Goal: Use online tool/utility: Utilize a website feature to perform a specific function

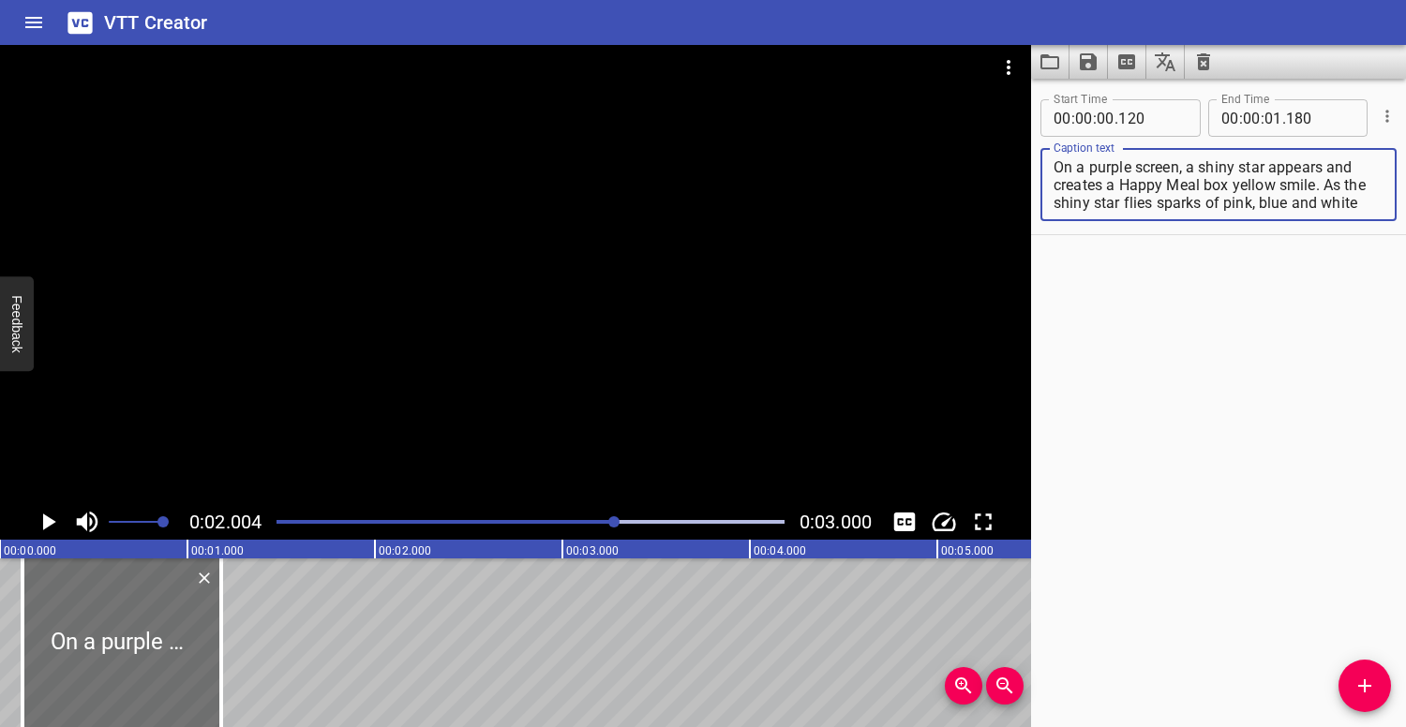
scroll to position [18, 0]
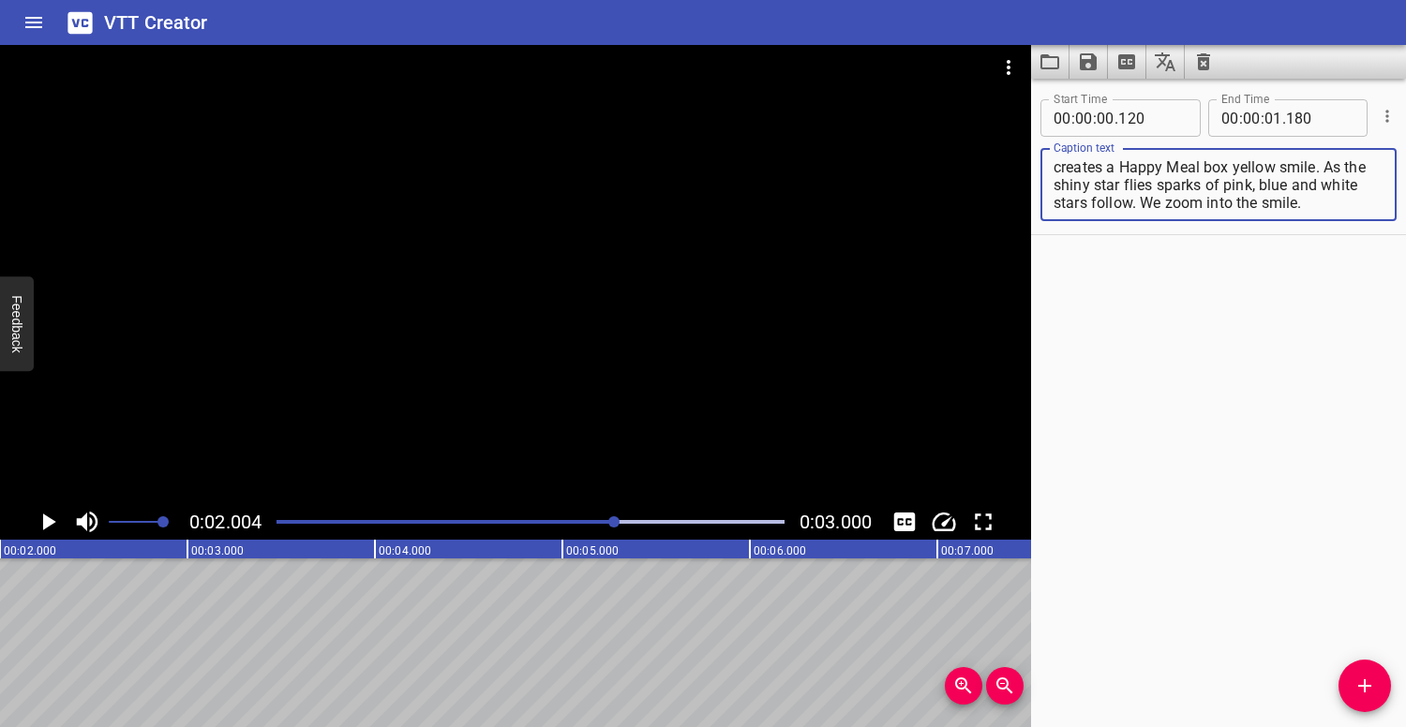
click at [480, 231] on div at bounding box center [515, 274] width 1031 height 459
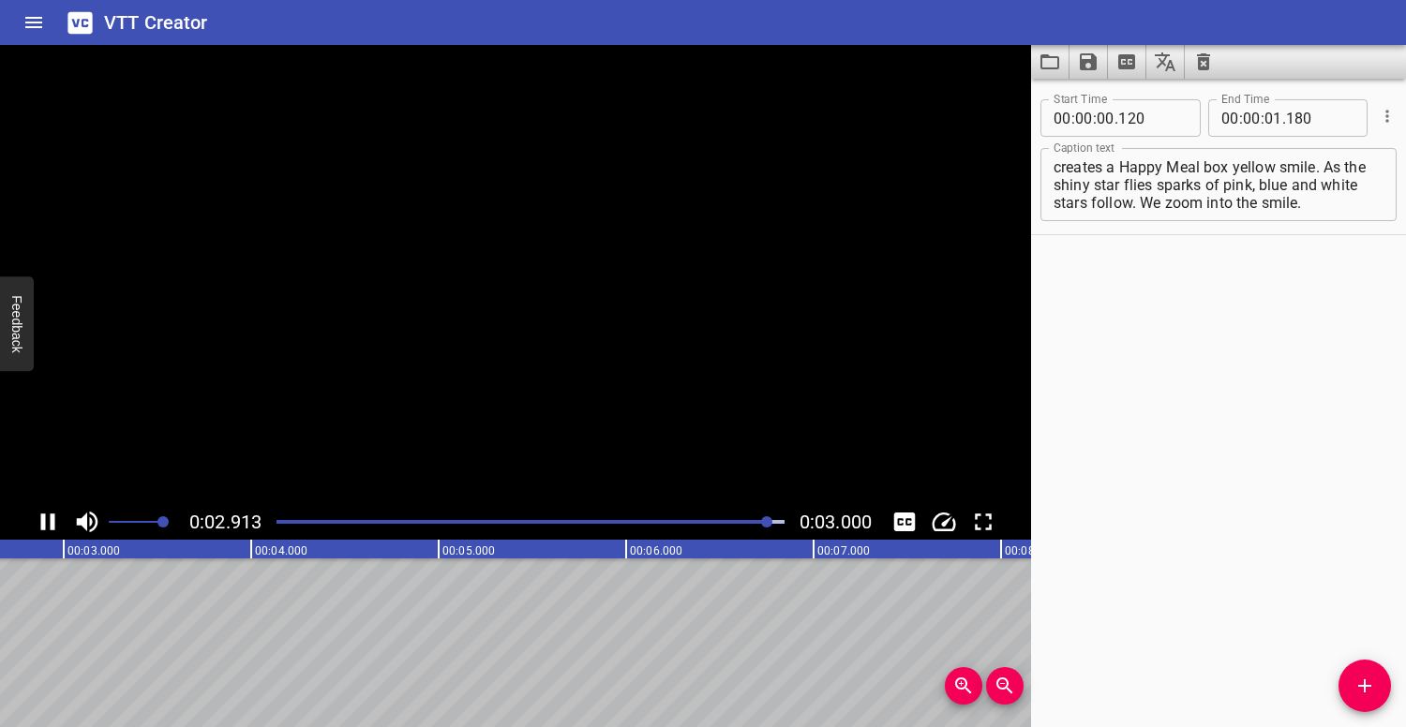
scroll to position [0, 562]
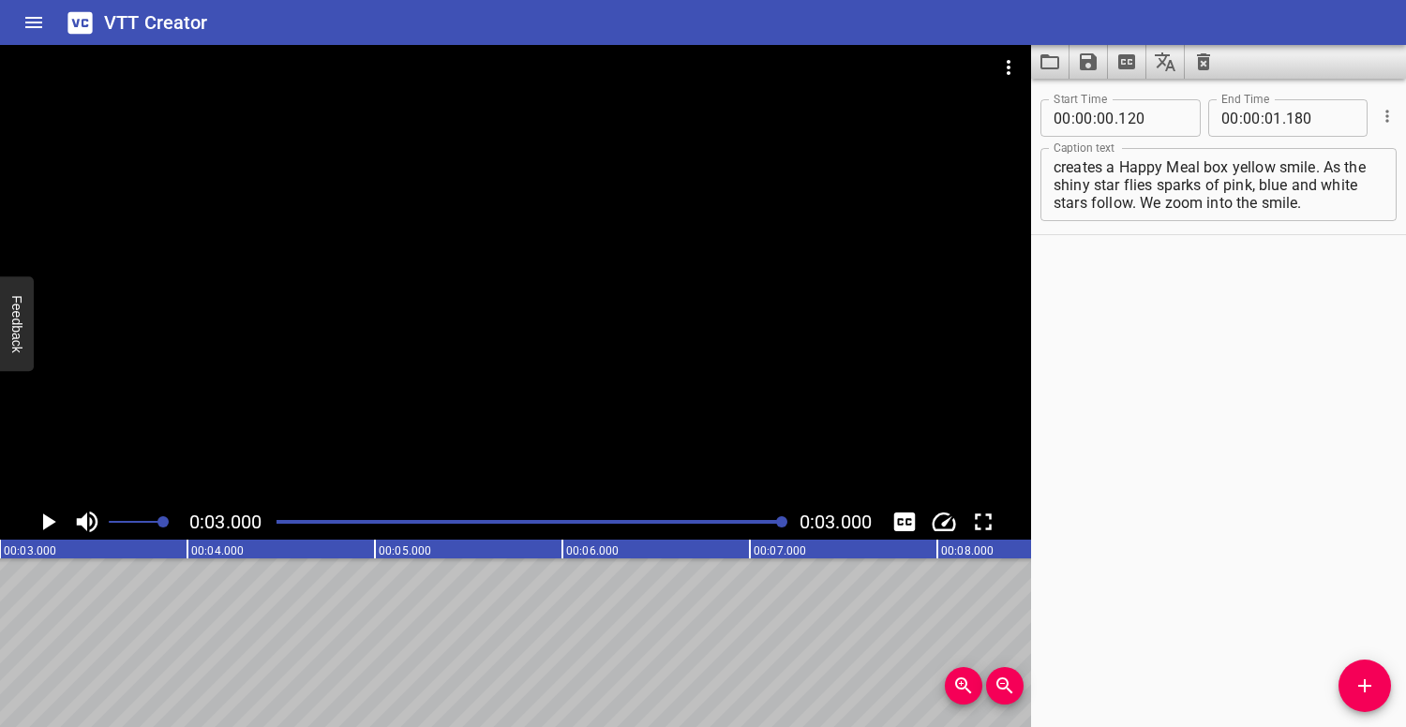
click at [280, 523] on div "Play progress" at bounding box center [530, 522] width 508 height 4
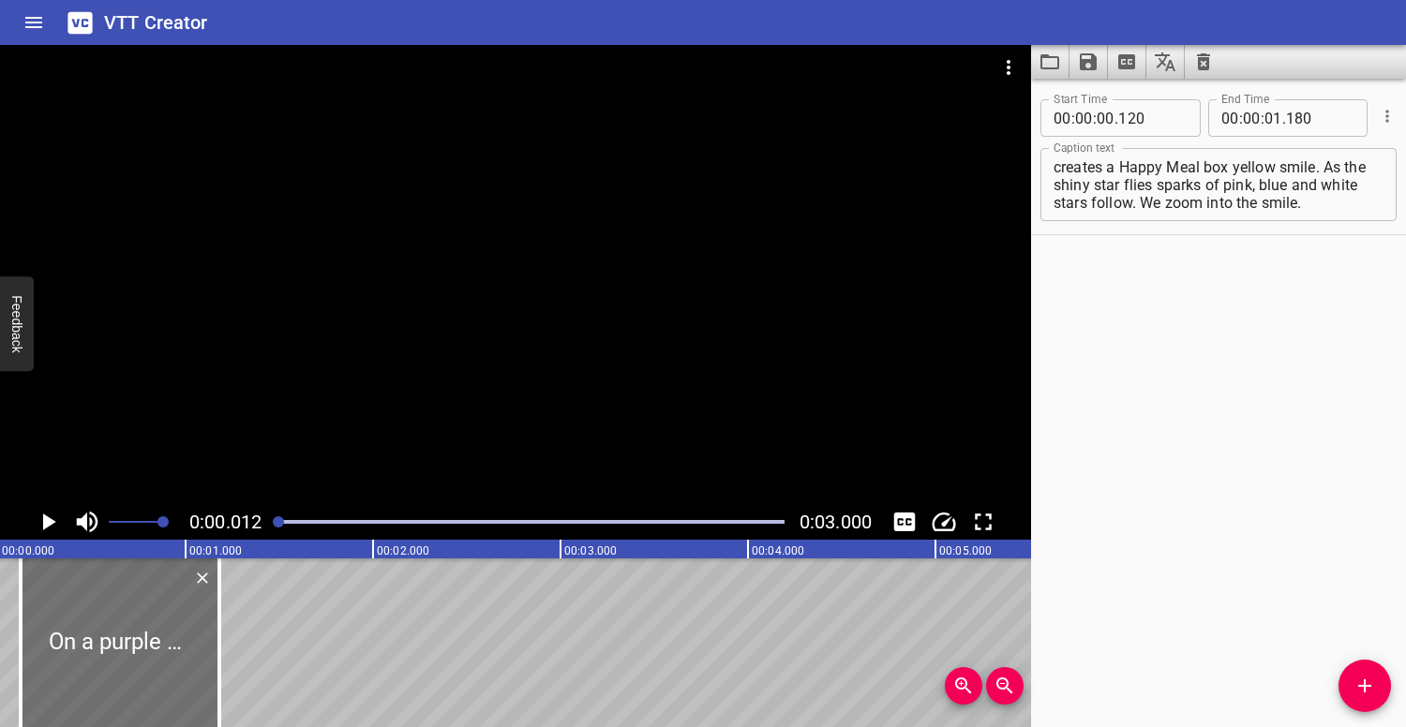
click at [412, 299] on div at bounding box center [515, 274] width 1031 height 459
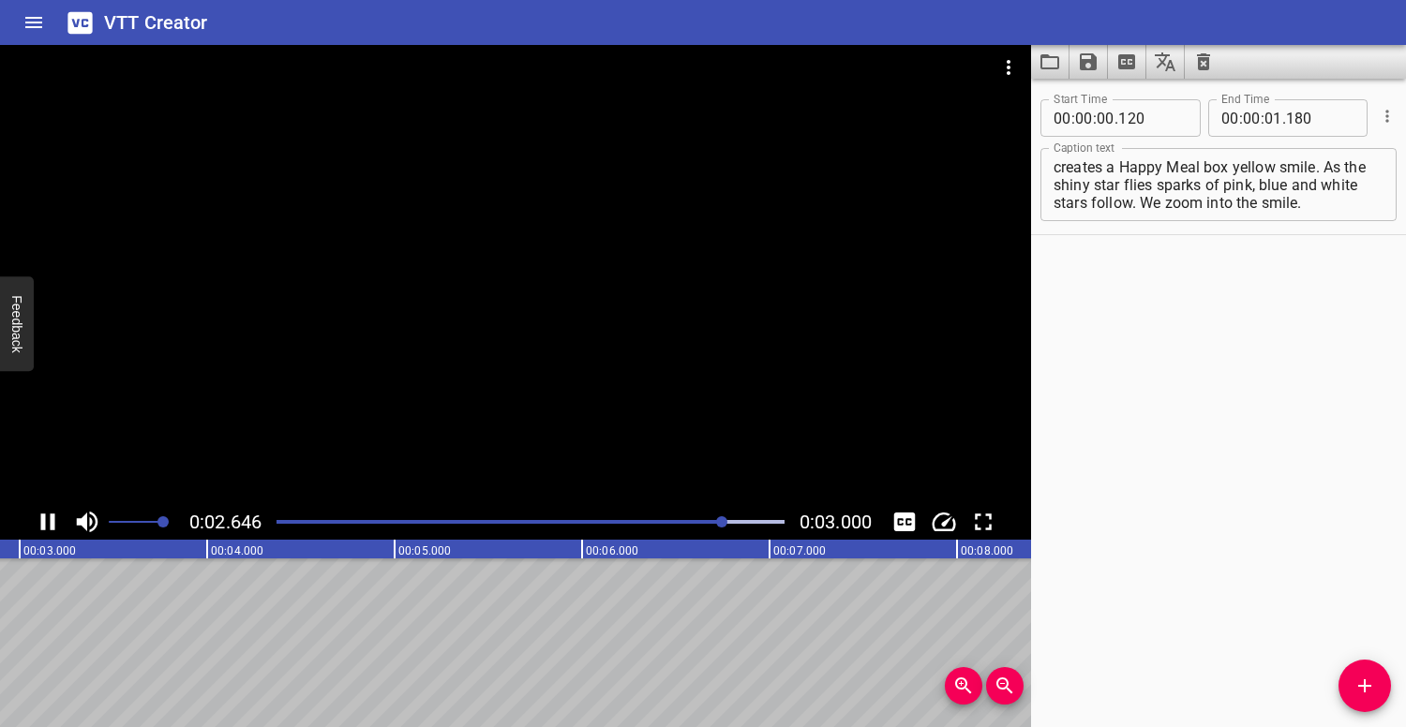
click at [278, 519] on div at bounding box center [530, 522] width 530 height 26
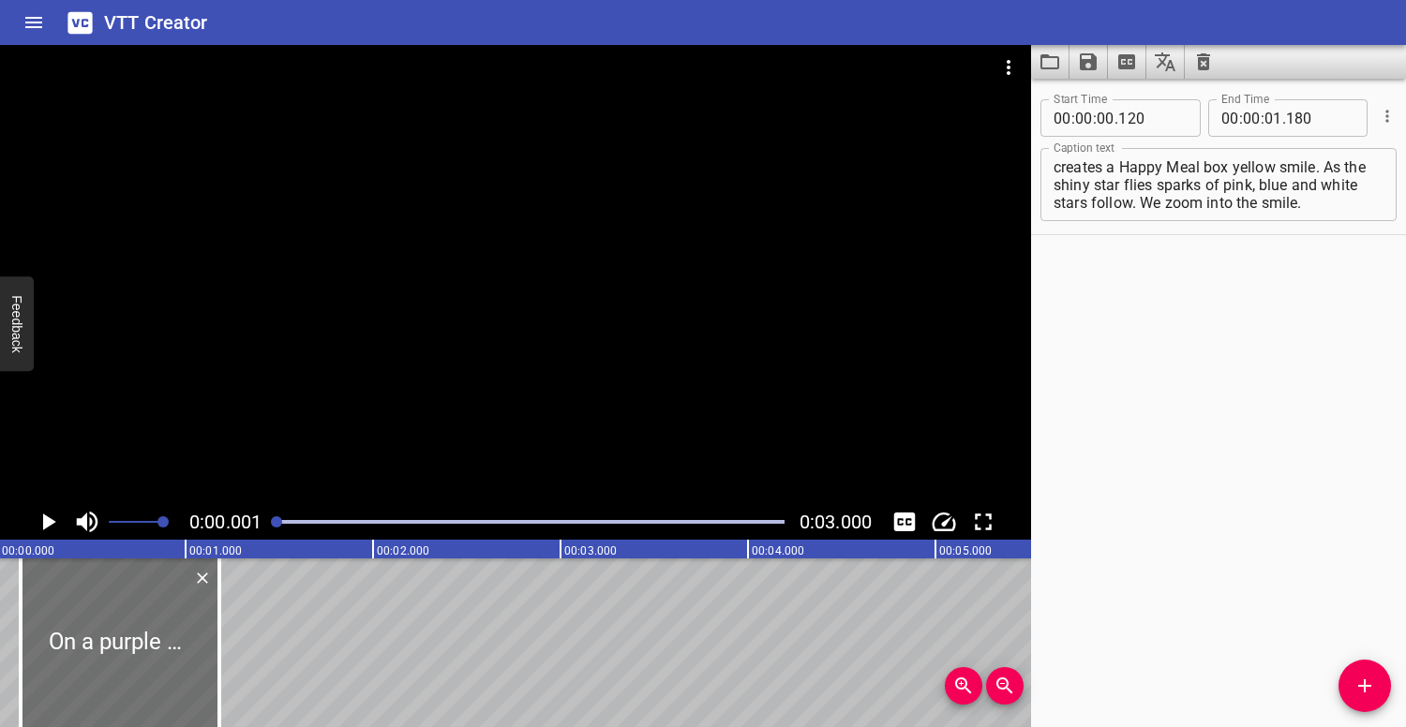
scroll to position [0, 0]
click at [395, 196] on div at bounding box center [515, 274] width 1031 height 459
click at [293, 419] on div at bounding box center [515, 274] width 1031 height 459
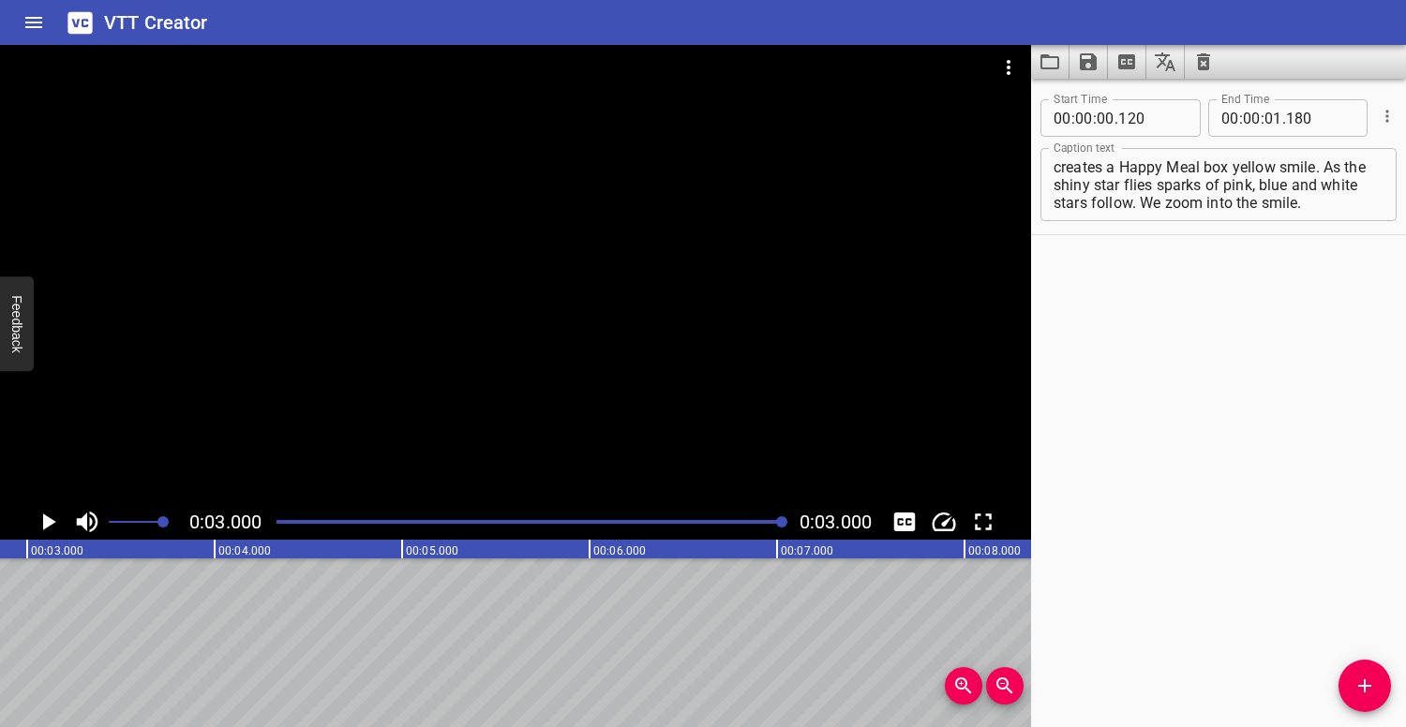
scroll to position [0, 562]
click at [288, 522] on div "Play progress" at bounding box center [530, 522] width 508 height 4
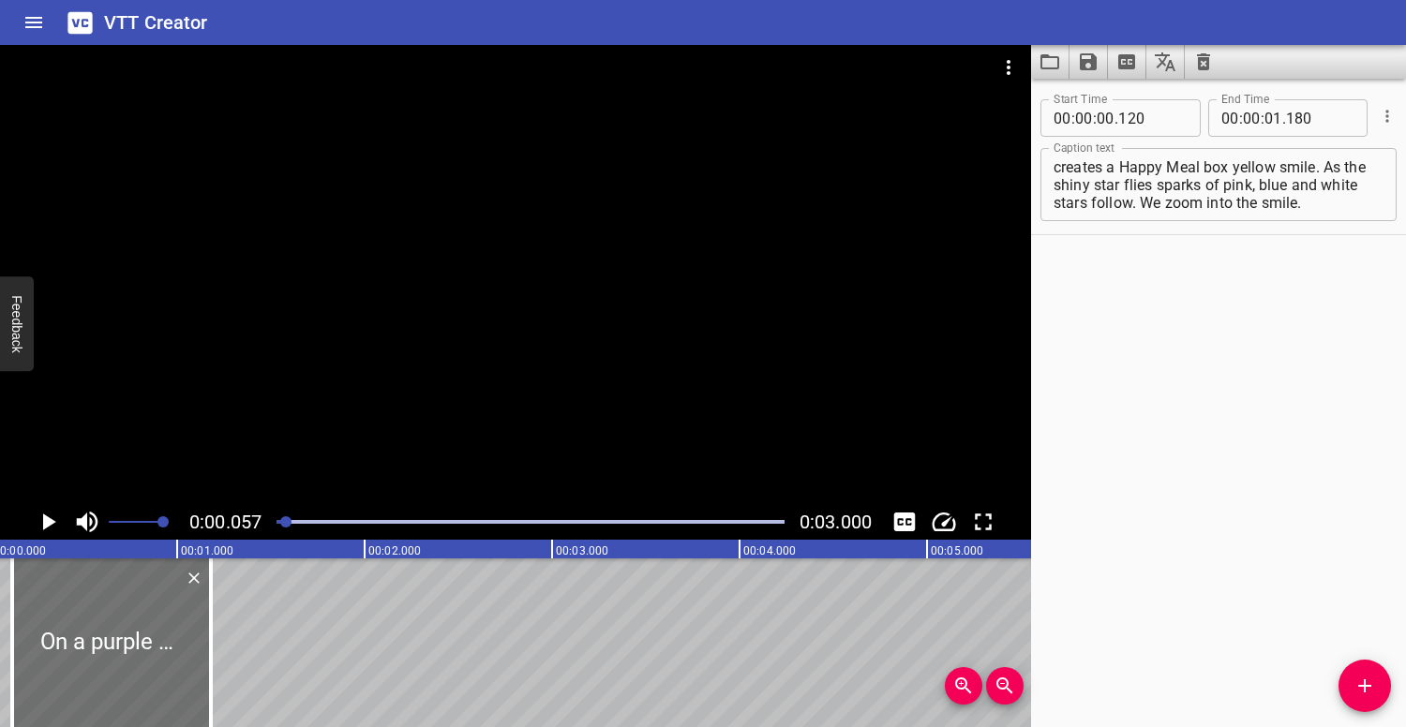
click at [342, 365] on div at bounding box center [515, 274] width 1031 height 459
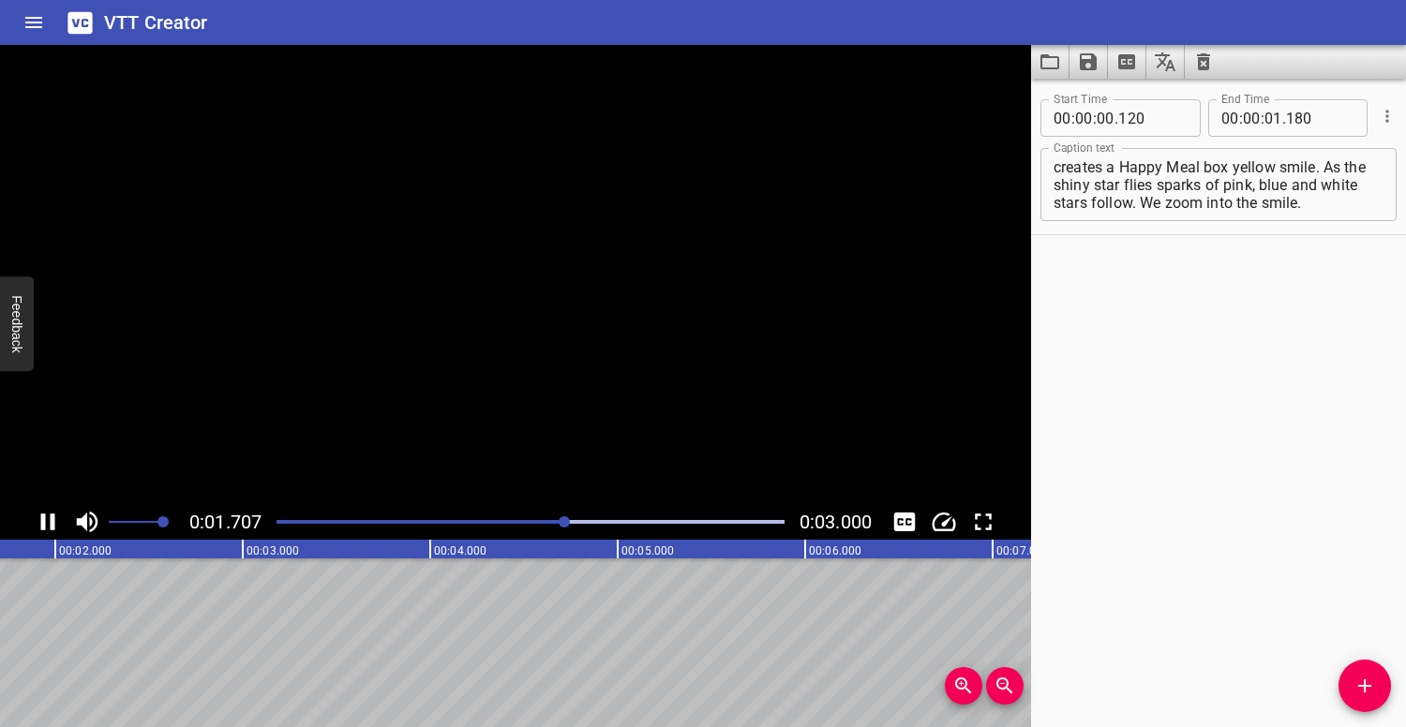
scroll to position [0, 366]
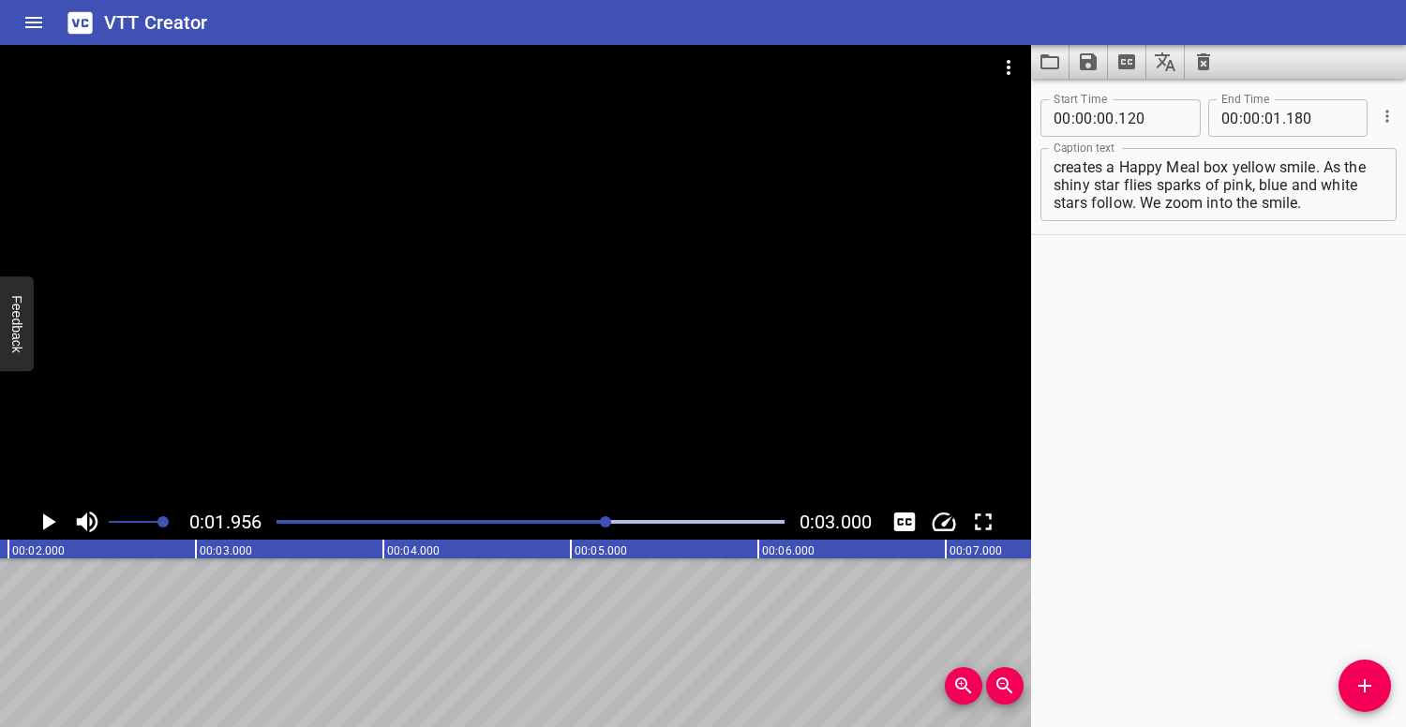
click at [335, 320] on div at bounding box center [515, 274] width 1031 height 459
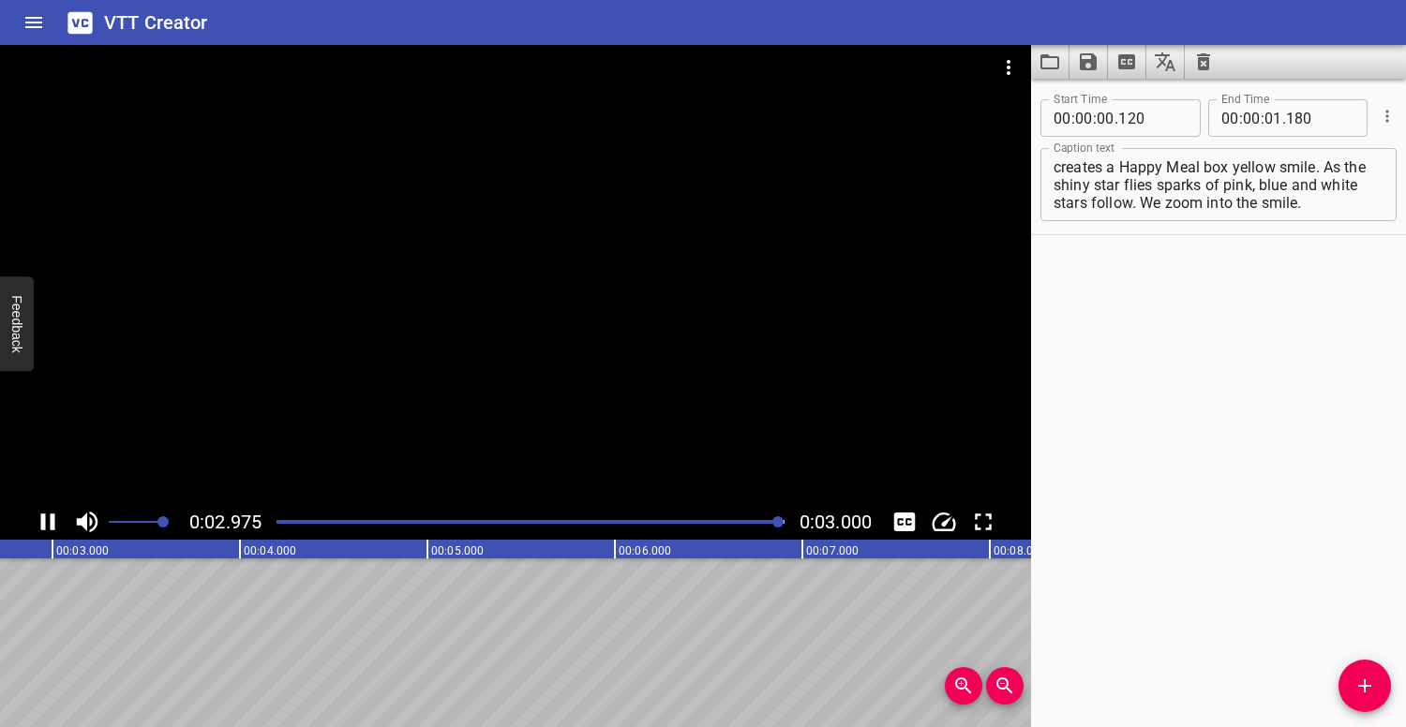
scroll to position [0, 562]
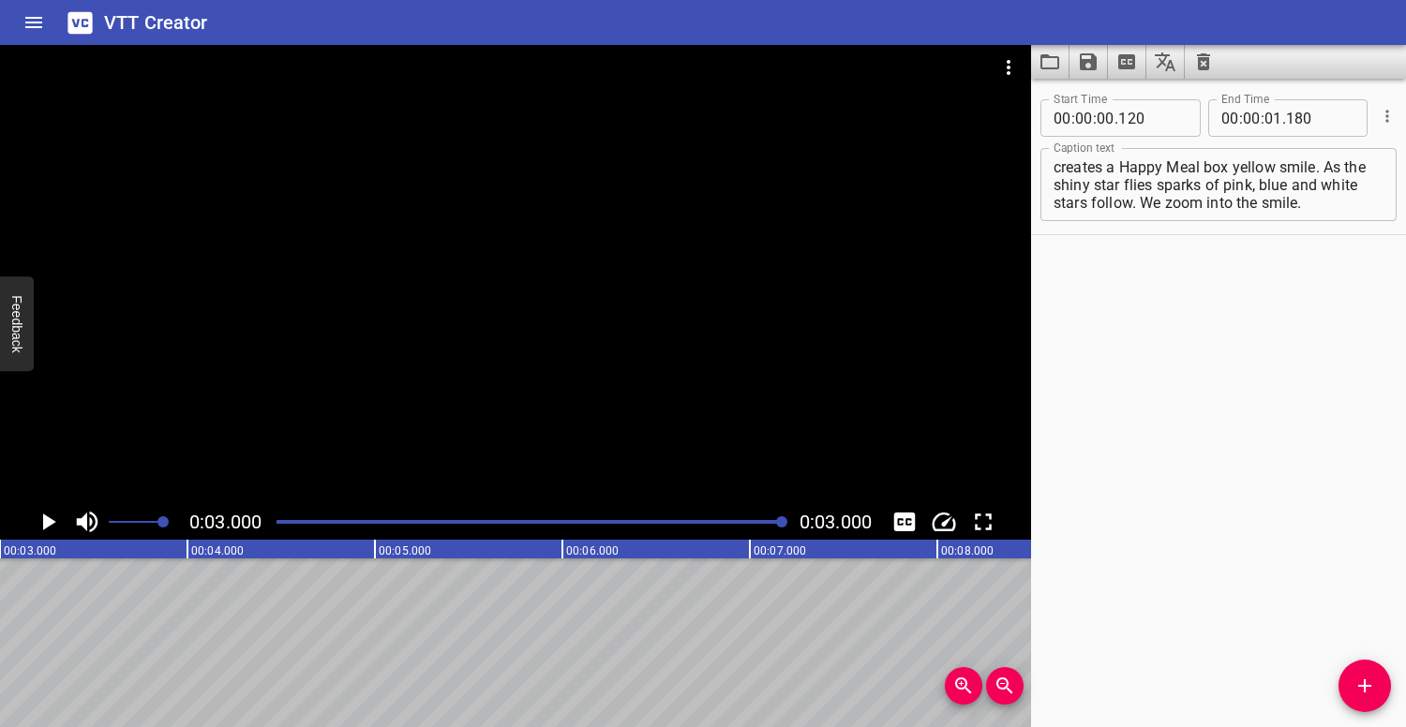
click at [284, 520] on div "Play progress" at bounding box center [530, 522] width 508 height 4
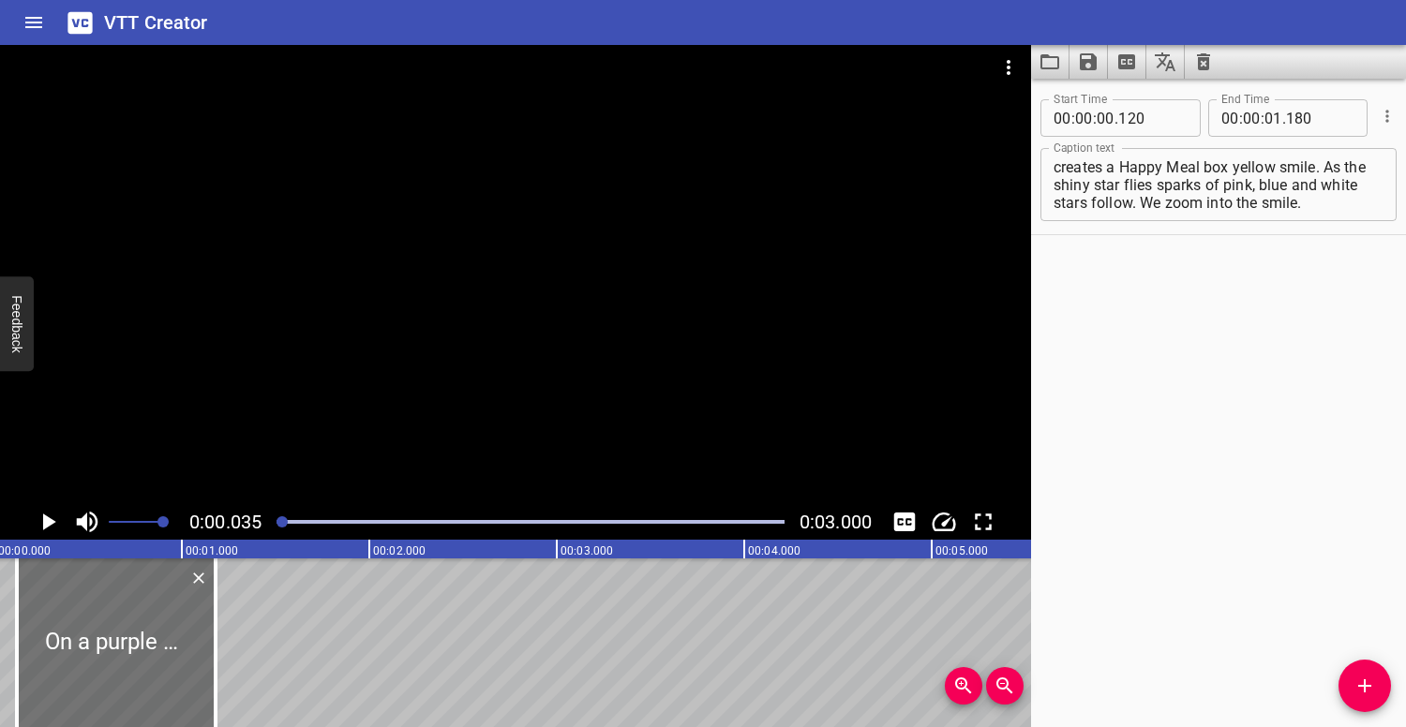
click at [357, 359] on div at bounding box center [515, 274] width 1031 height 459
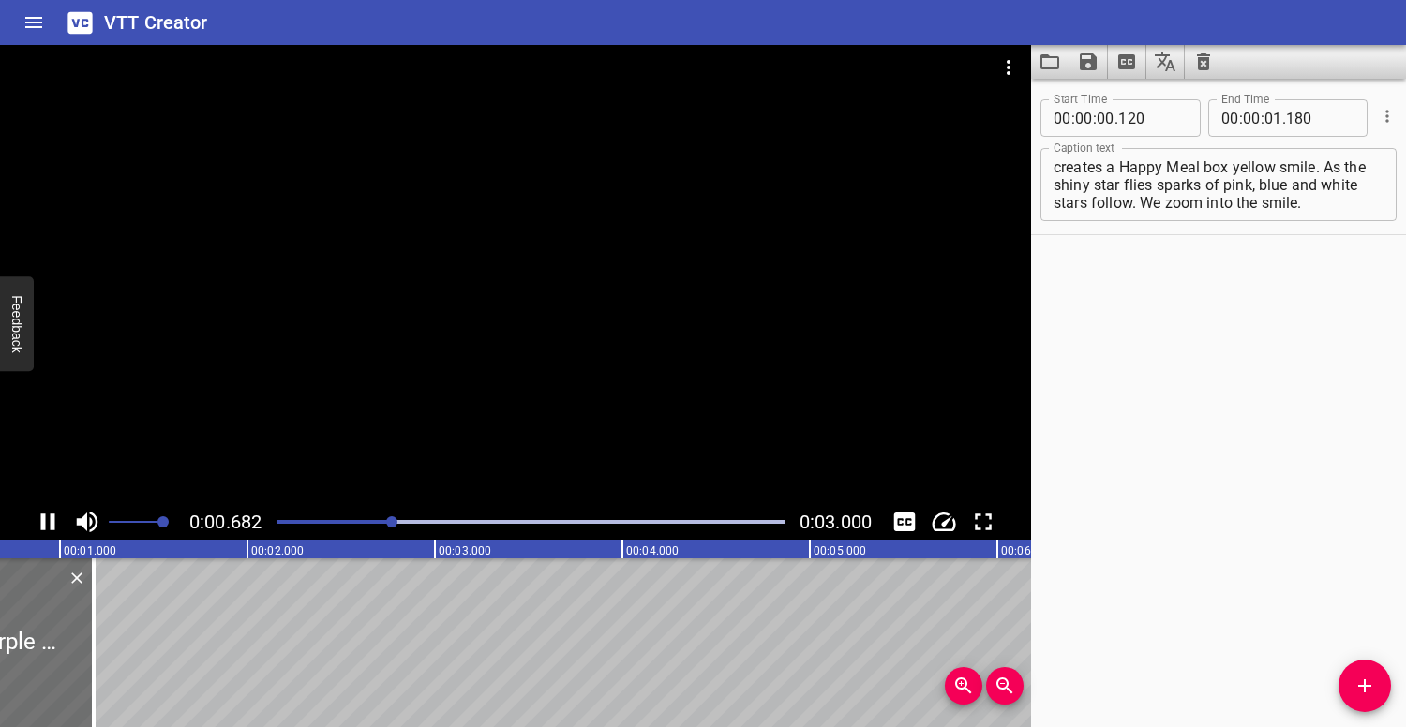
click at [365, 334] on div at bounding box center [515, 274] width 1031 height 459
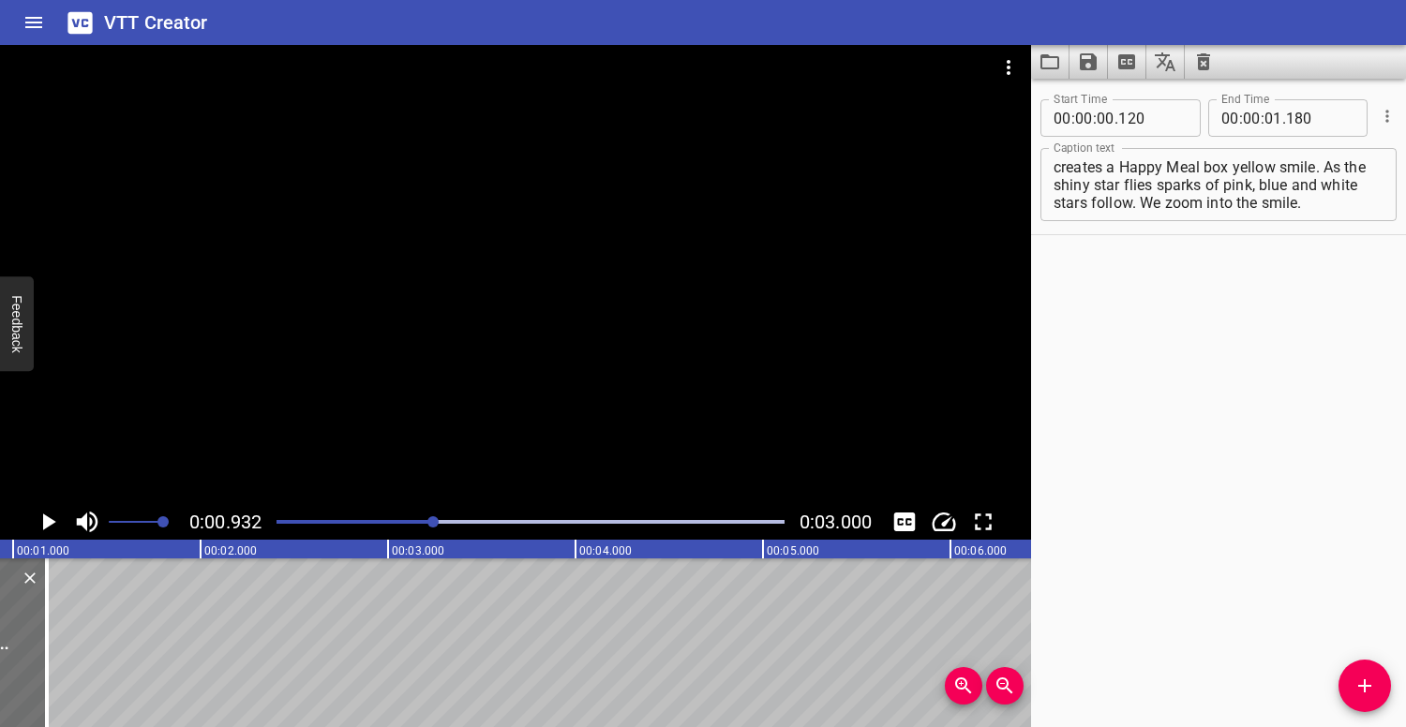
click at [525, 315] on div at bounding box center [515, 274] width 1031 height 459
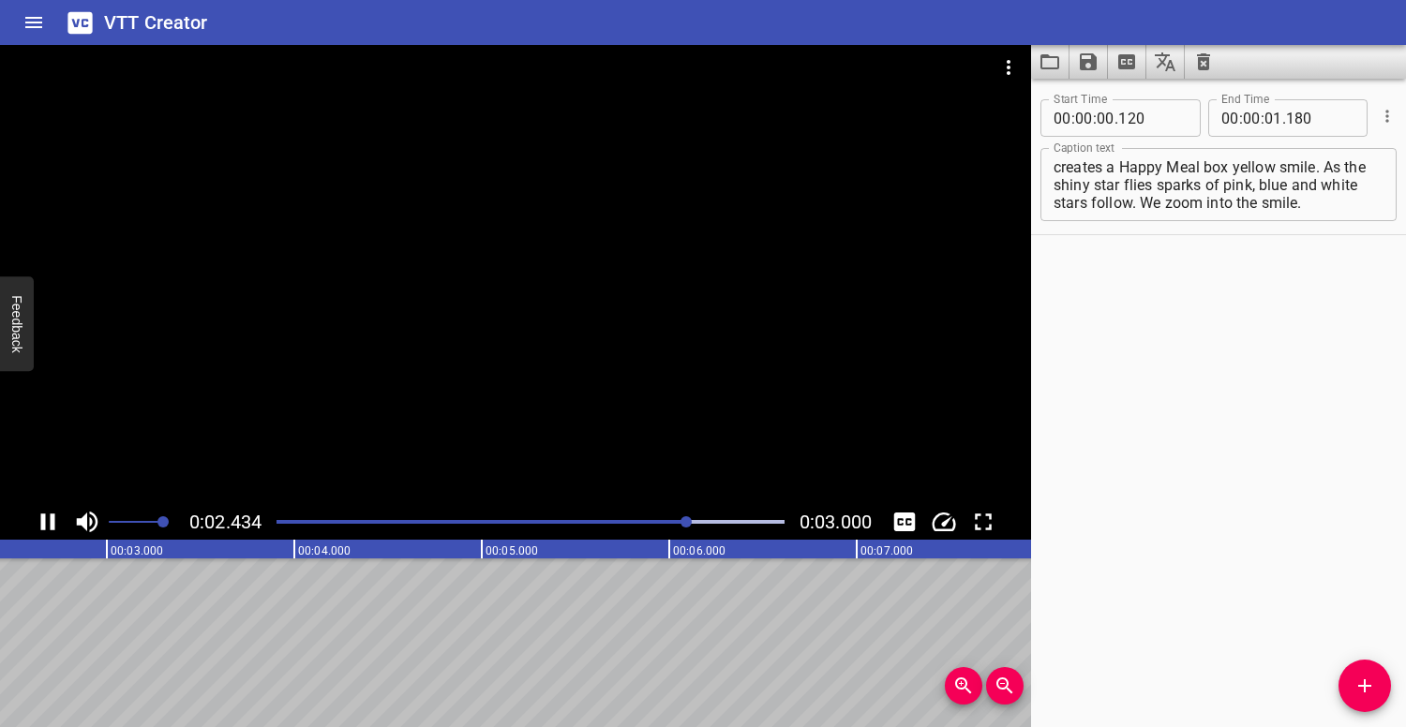
click at [278, 518] on div at bounding box center [530, 522] width 530 height 26
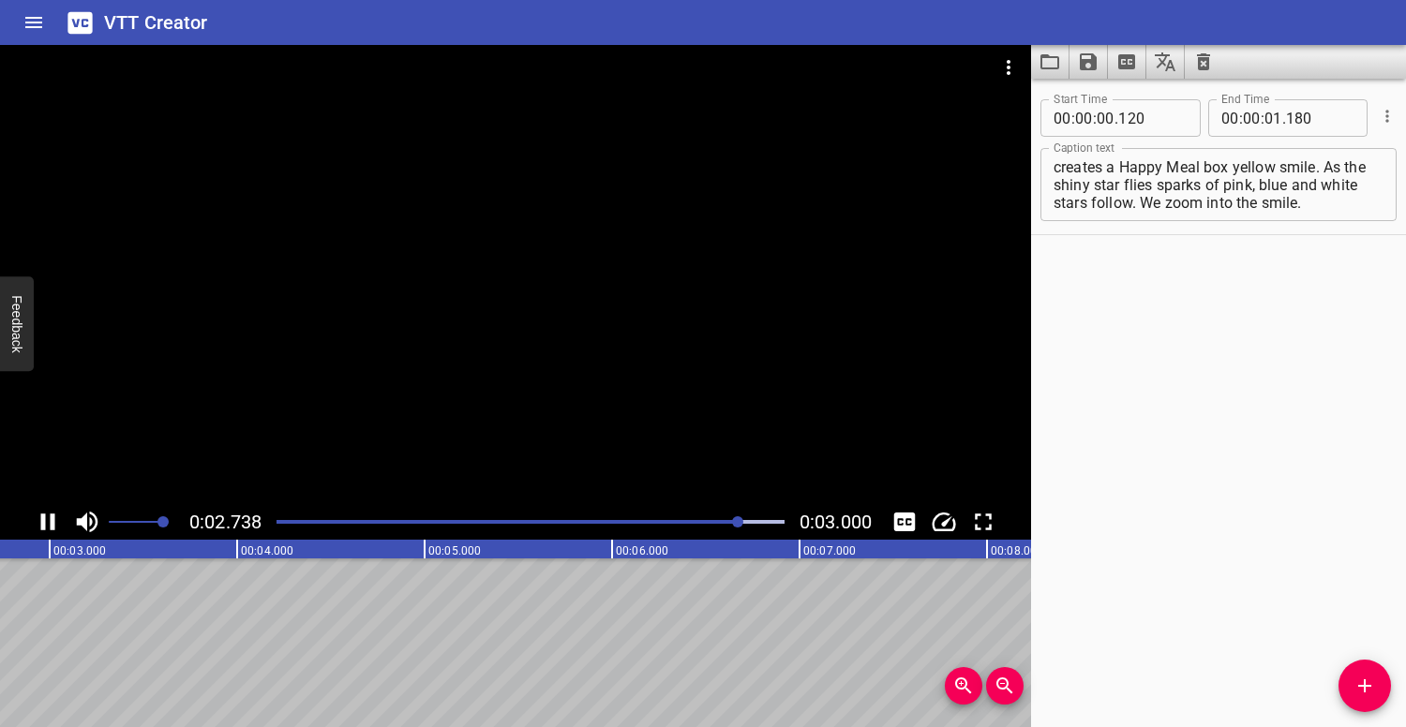
click at [276, 529] on div at bounding box center [530, 522] width 530 height 26
click at [339, 417] on div at bounding box center [515, 274] width 1031 height 459
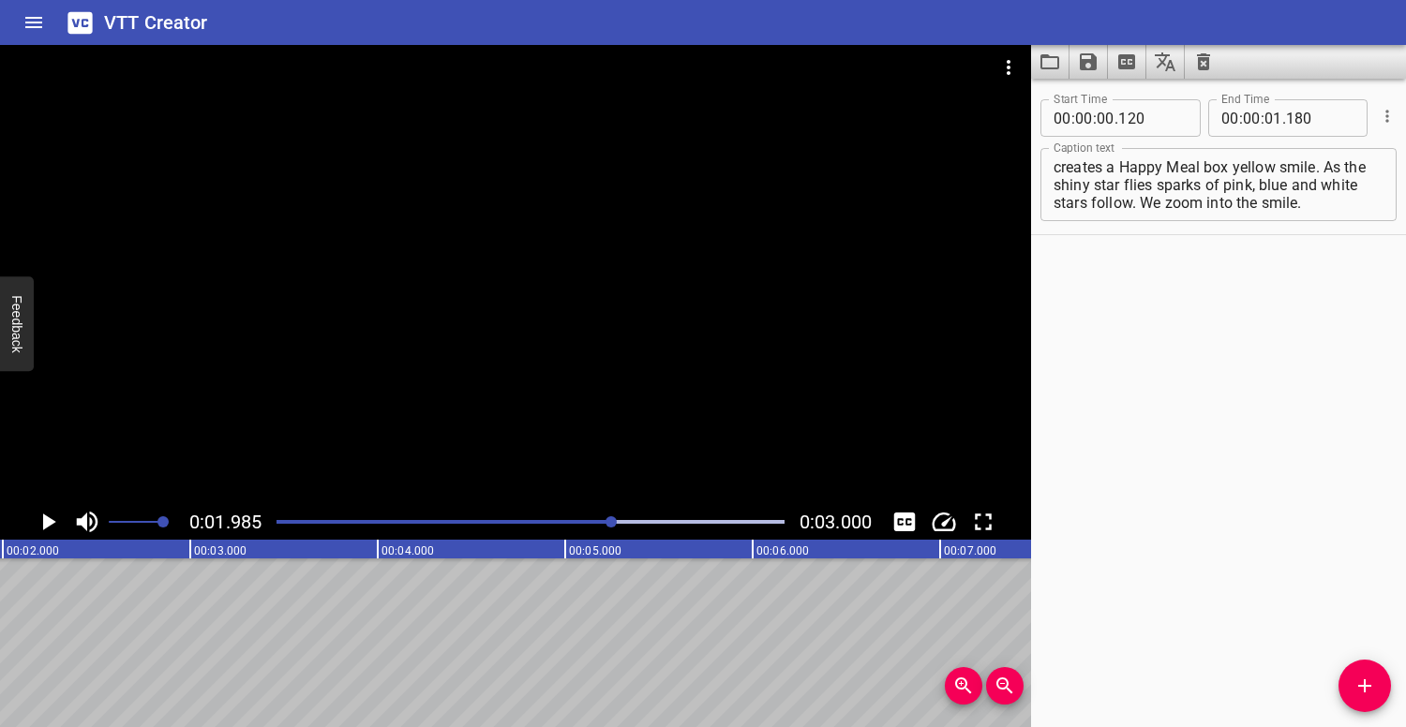
click at [1259, 204] on textarea "On a purple screen, a shiny star appears and creates a Happy Meal box yellow sm…" at bounding box center [1218, 184] width 330 height 53
type textarea "On a purple screen, a shiny star appears and creates a Happy Meal box yellow sm…"
click at [276, 517] on div at bounding box center [530, 522] width 530 height 26
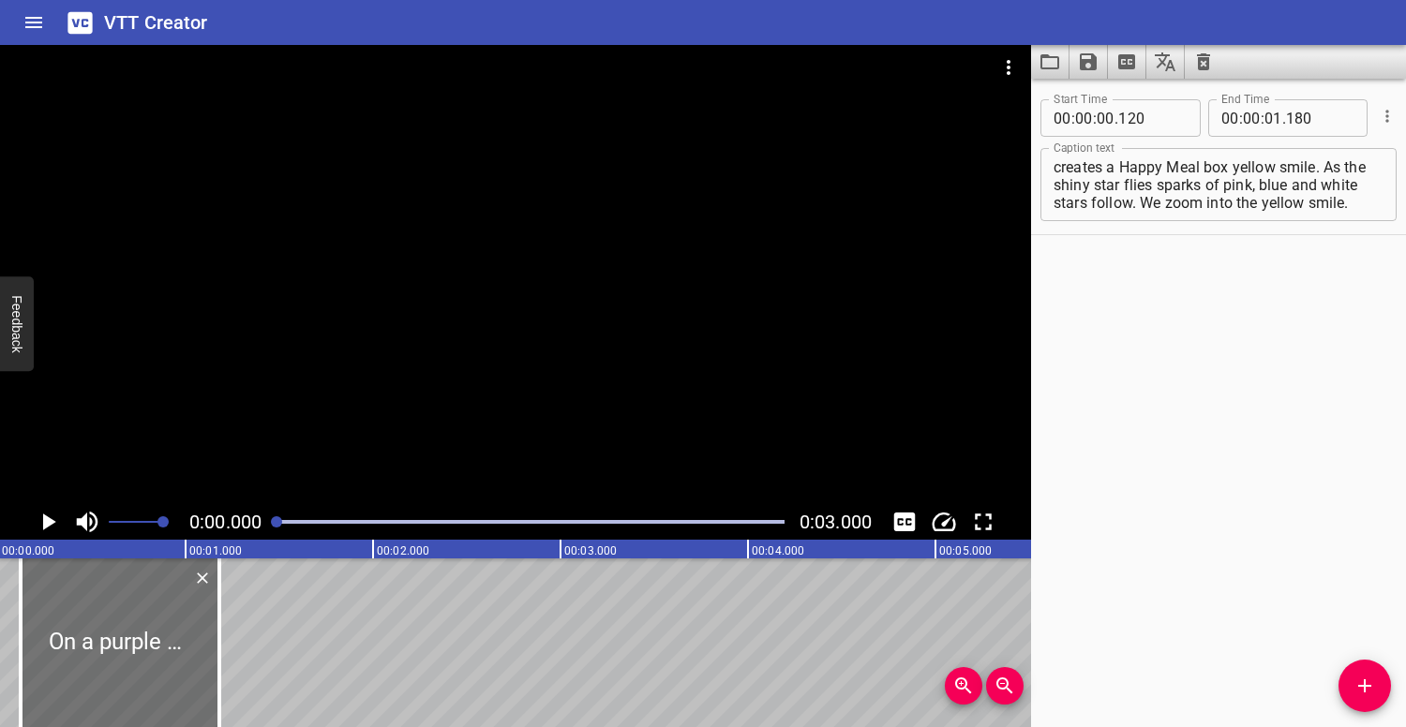
scroll to position [0, 0]
click at [434, 276] on div at bounding box center [515, 274] width 1031 height 459
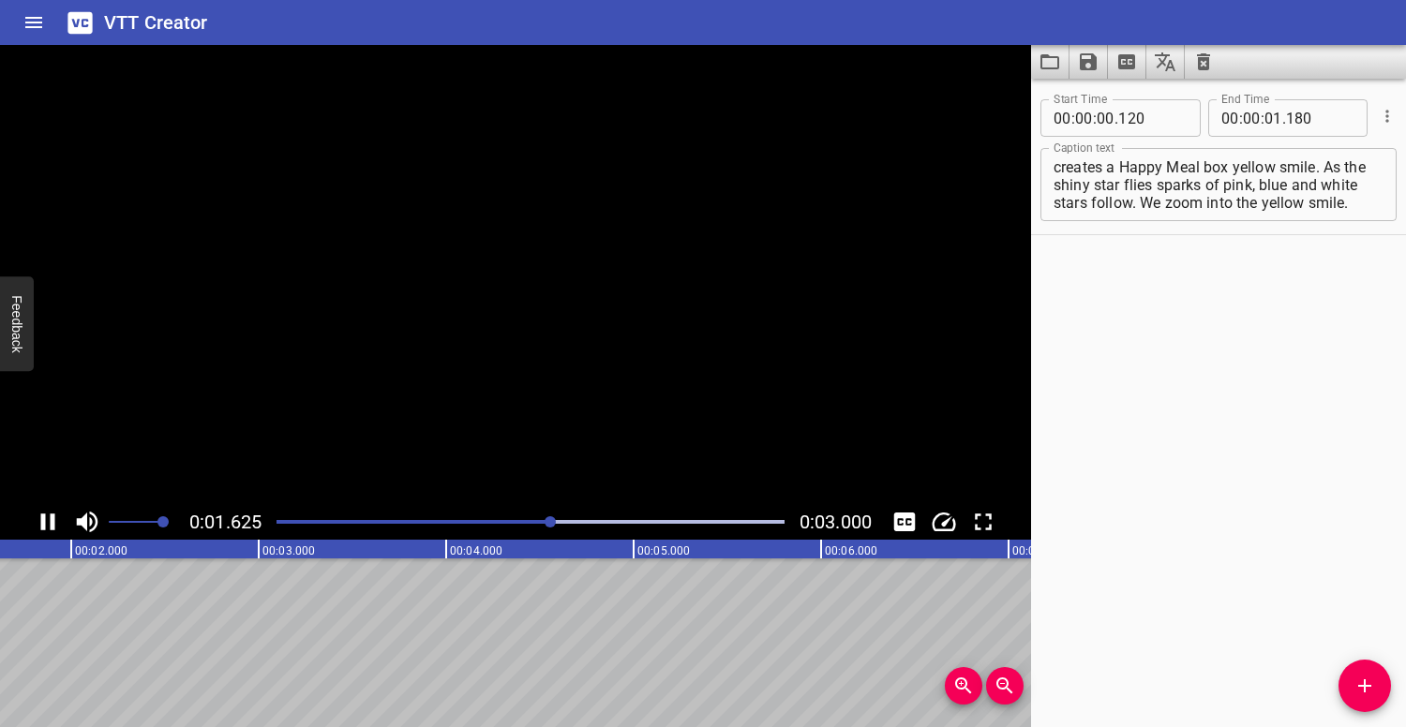
scroll to position [0, 351]
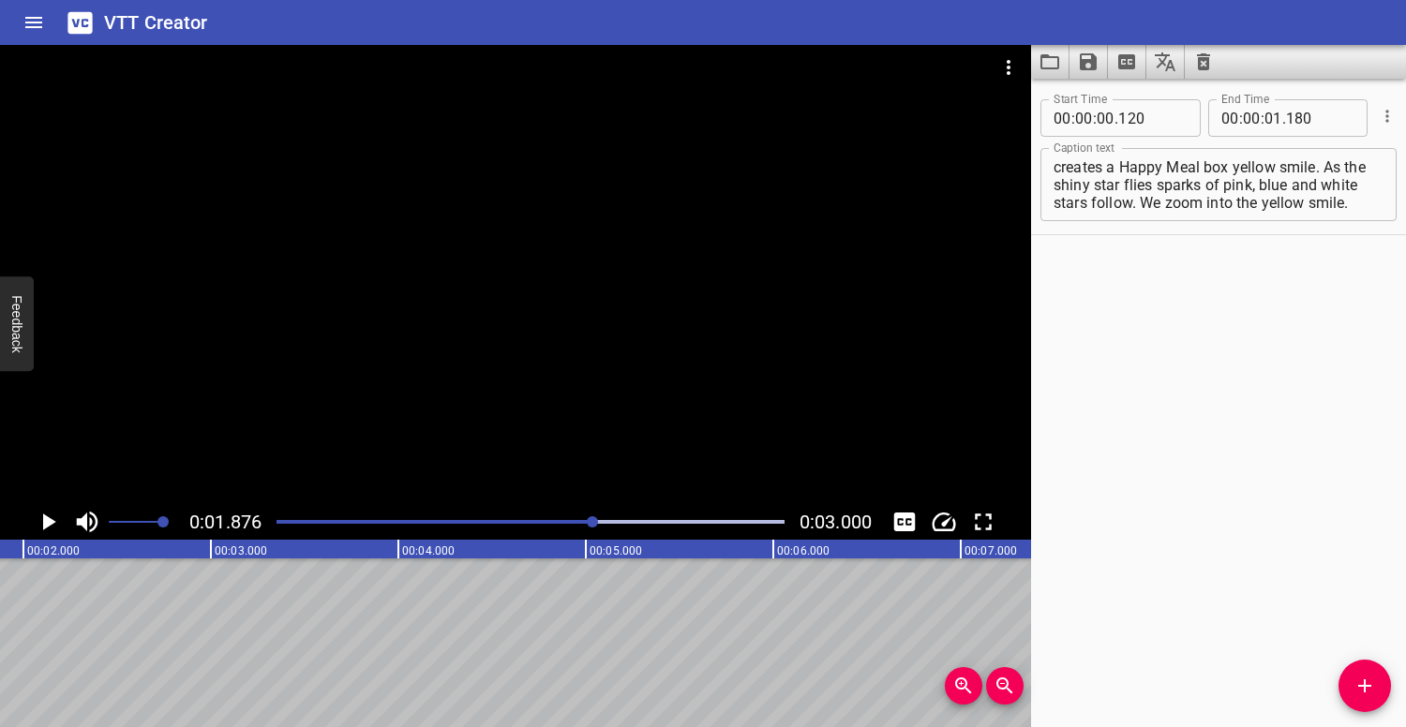
click at [360, 524] on div at bounding box center [530, 522] width 530 height 26
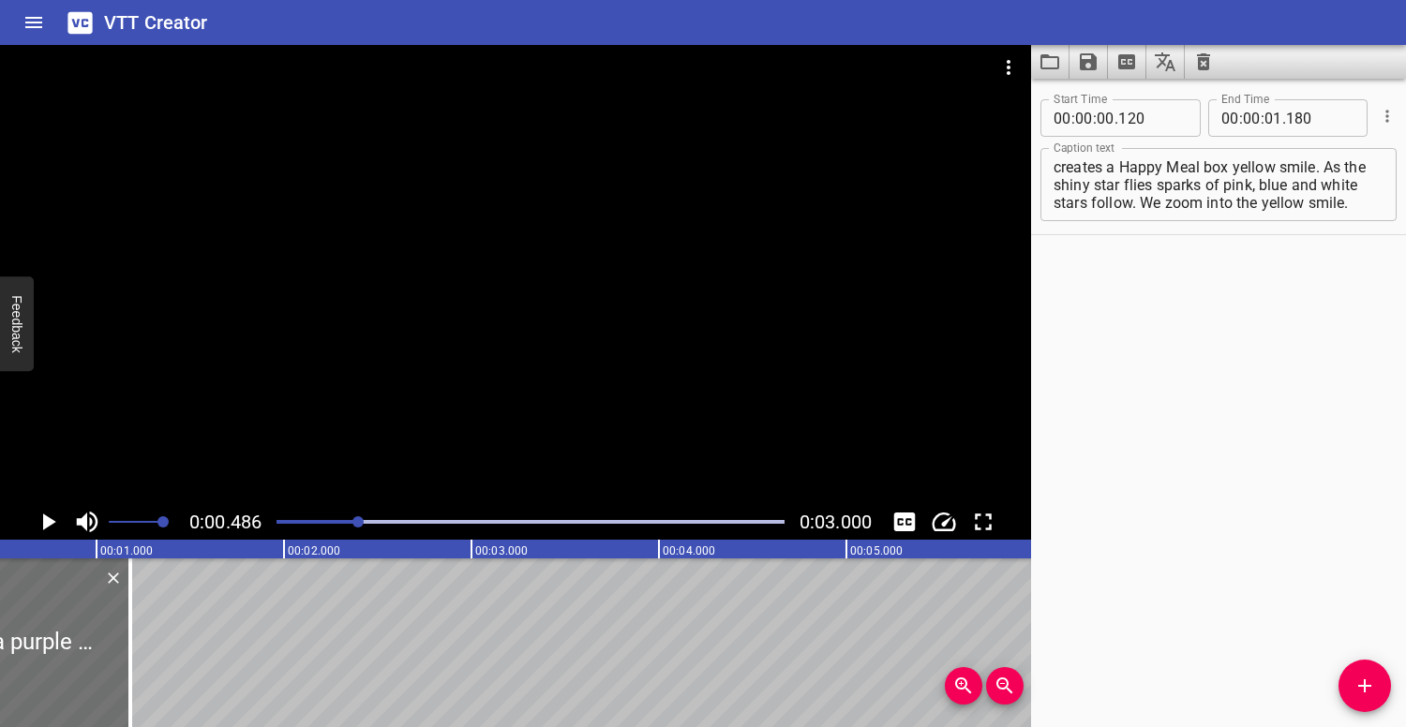
click at [371, 392] on div at bounding box center [515, 274] width 1031 height 459
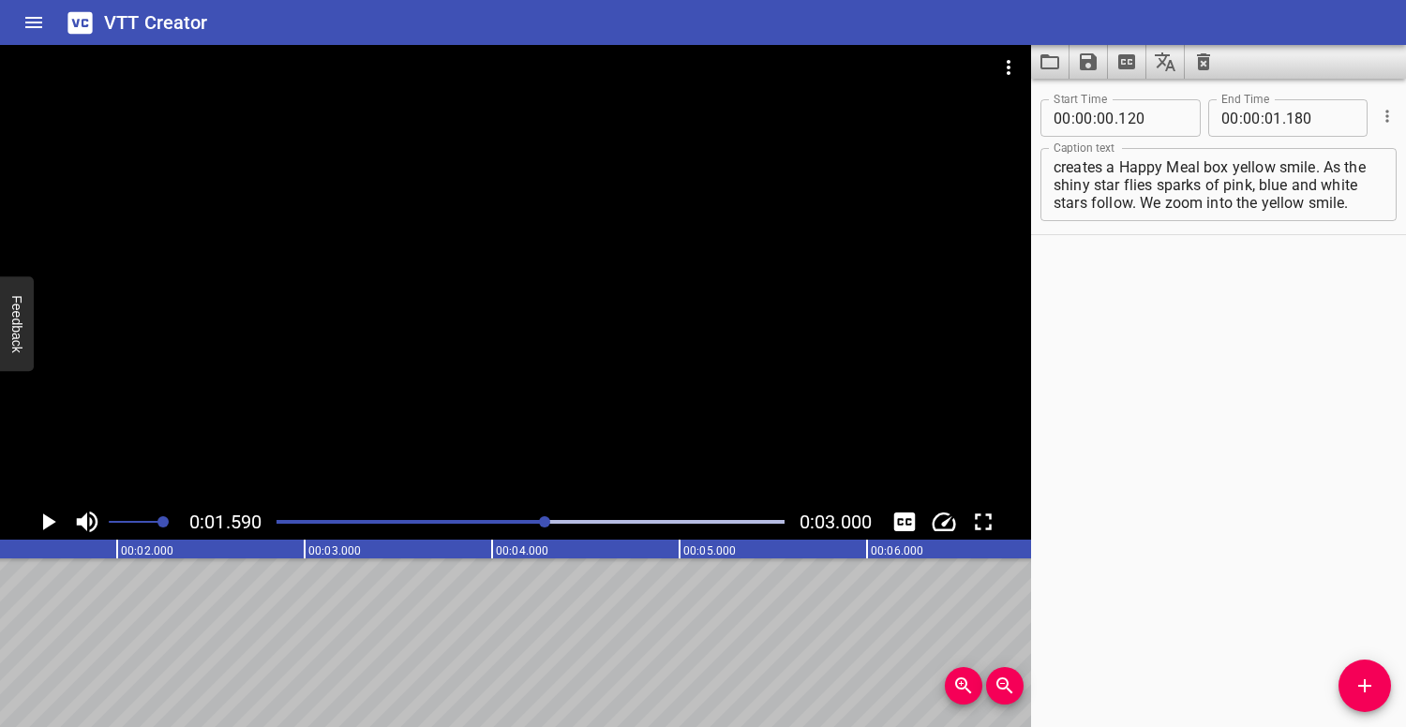
scroll to position [0, 298]
click at [527, 301] on div at bounding box center [515, 274] width 1031 height 459
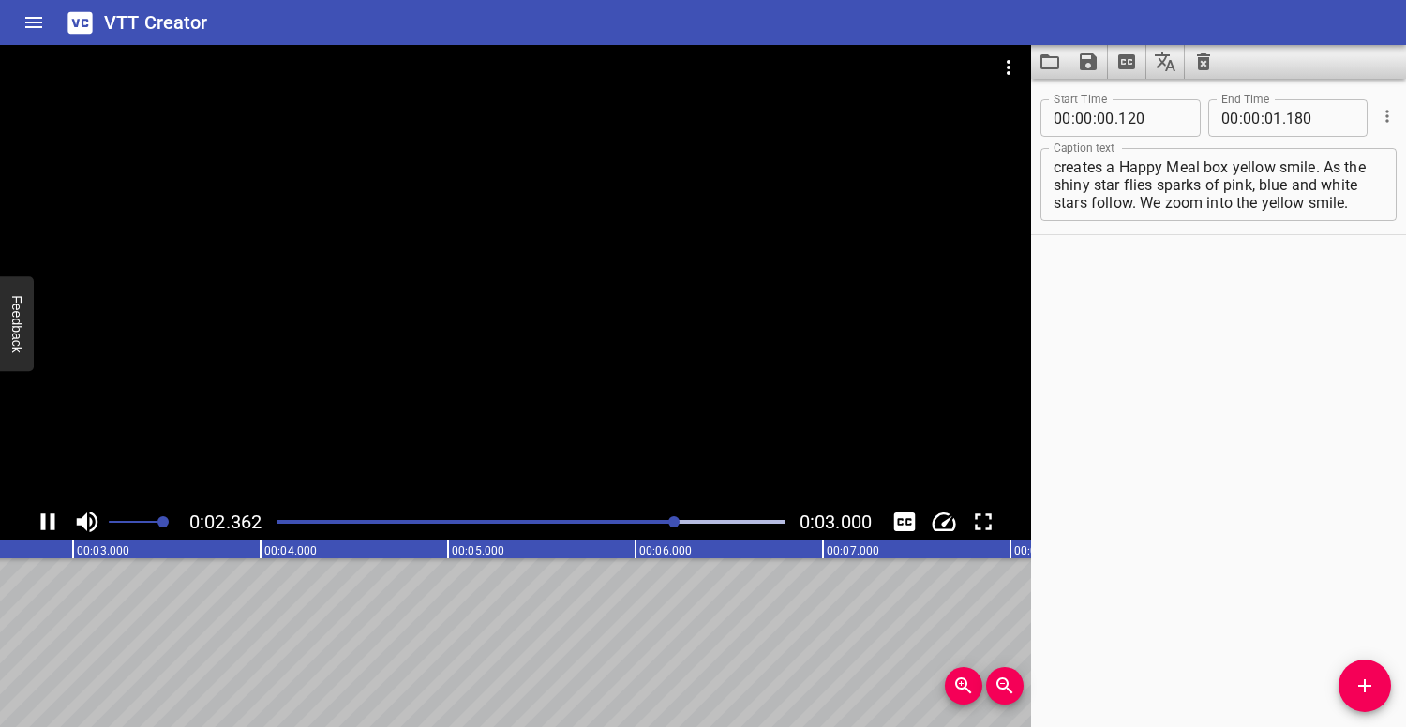
click at [521, 302] on div at bounding box center [515, 274] width 1031 height 459
click at [289, 513] on div at bounding box center [530, 522] width 530 height 26
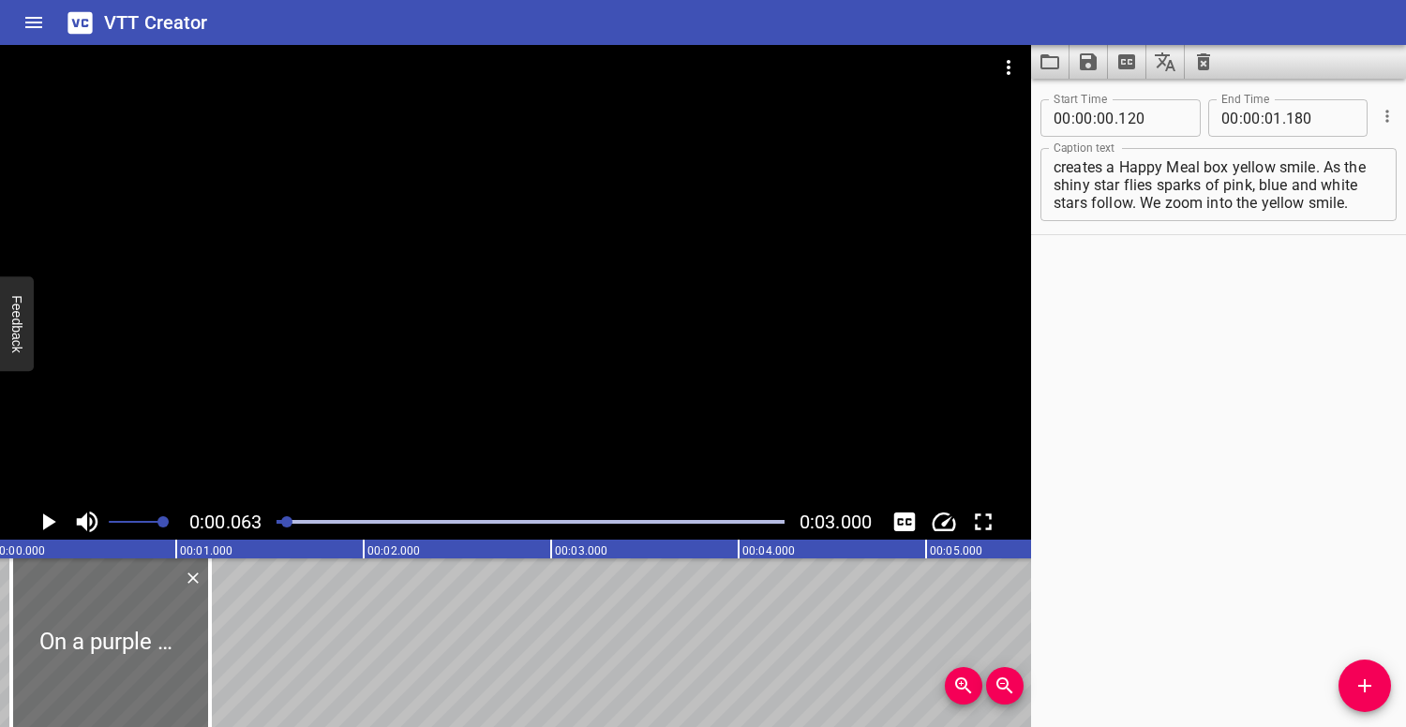
click at [331, 399] on div at bounding box center [515, 274] width 1031 height 459
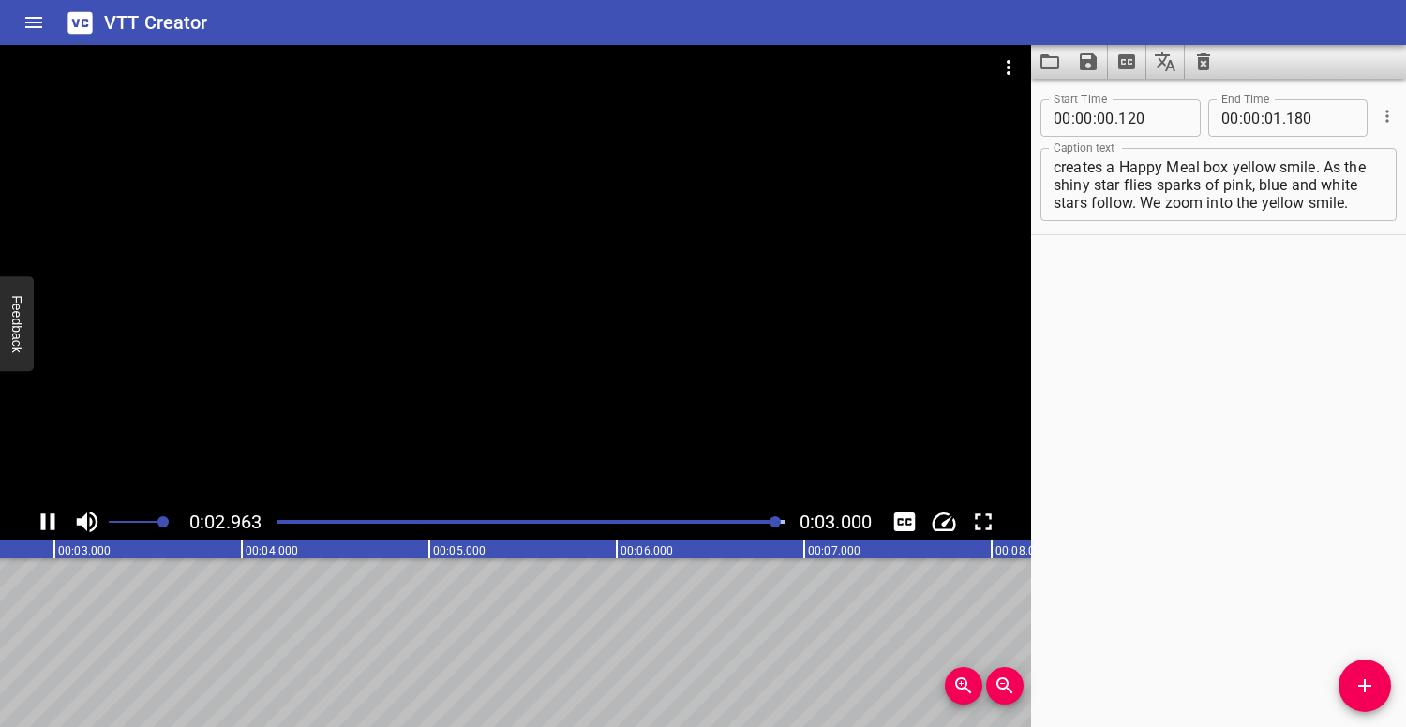
scroll to position [0, 562]
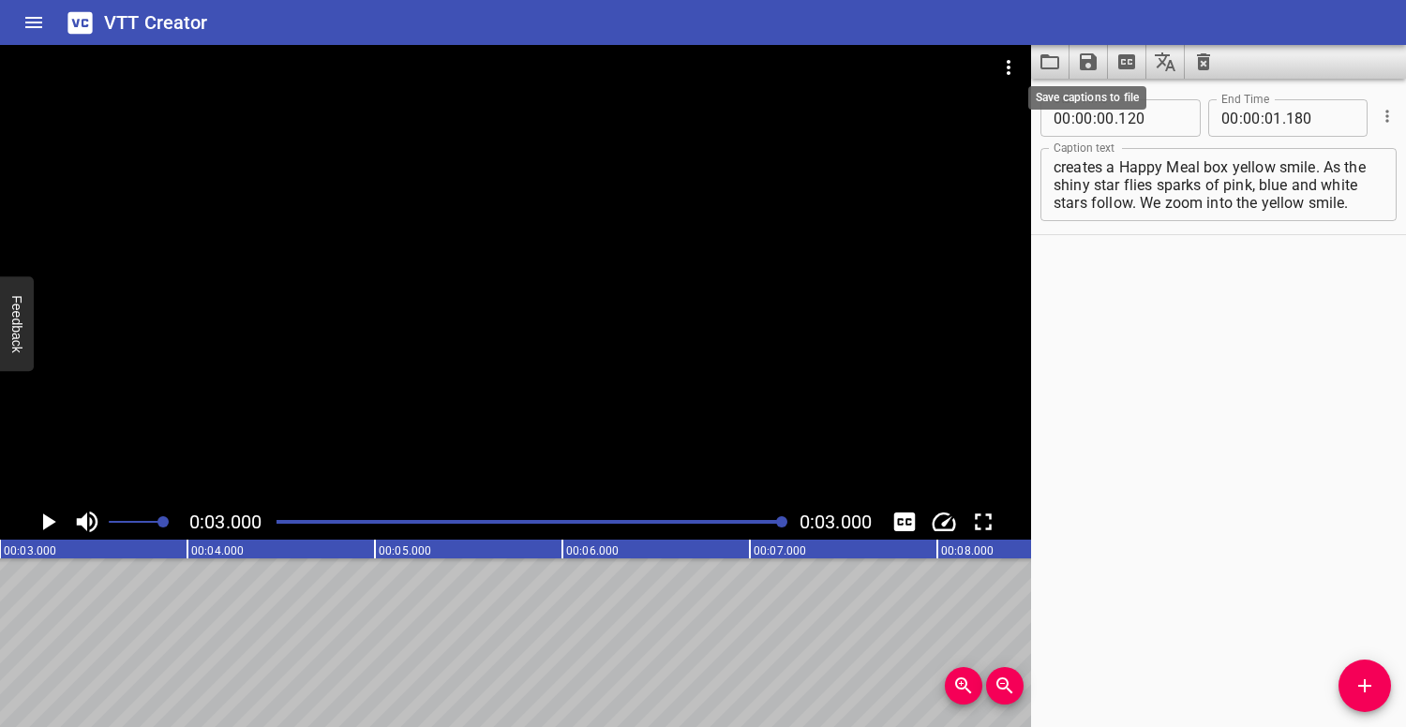
click at [1090, 59] on icon "Save captions to file" at bounding box center [1088, 61] width 17 height 17
drag, startPoint x: 1124, startPoint y: 97, endPoint x: 934, endPoint y: 228, distance: 231.1
click at [934, 228] on div "Save to VTT file Save to SRT file" at bounding box center [703, 363] width 1406 height 727
click at [1138, 261] on div at bounding box center [703, 363] width 1406 height 727
click at [280, 513] on div at bounding box center [530, 522] width 530 height 26
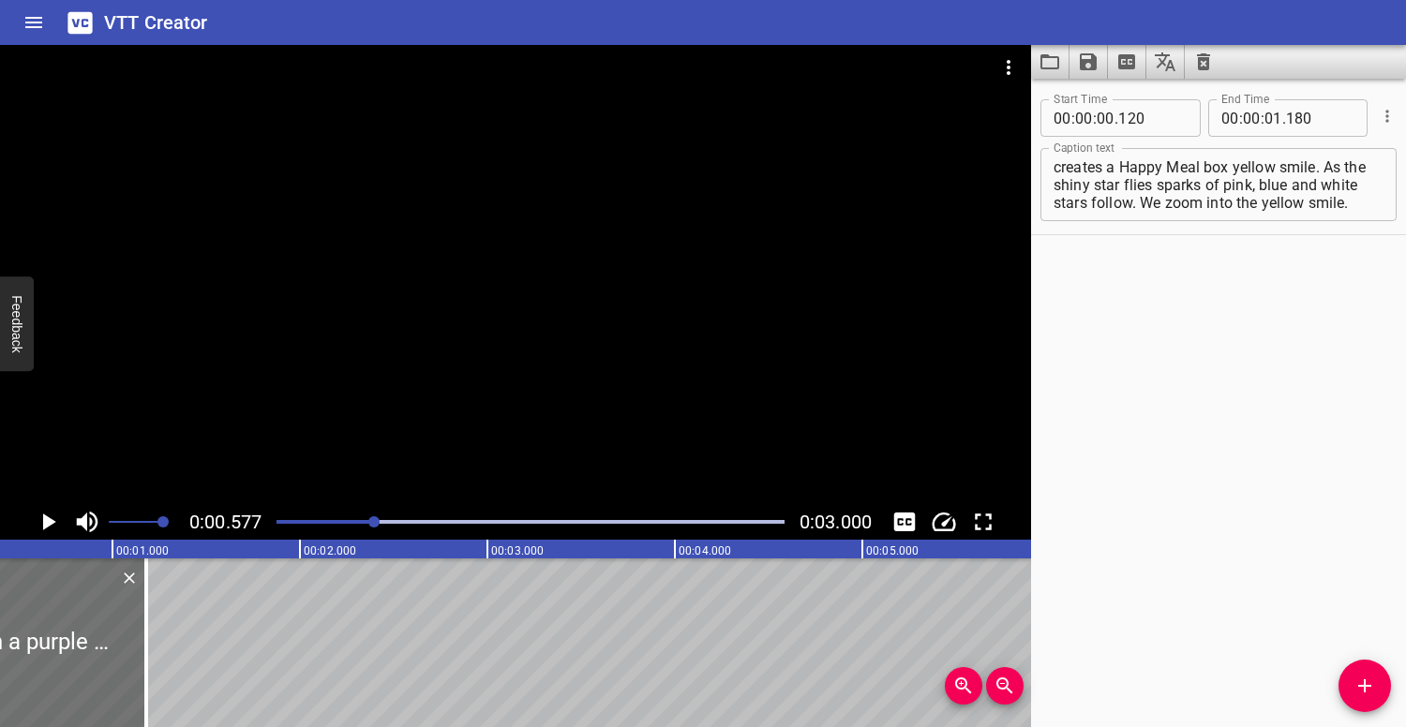
scroll to position [0, 108]
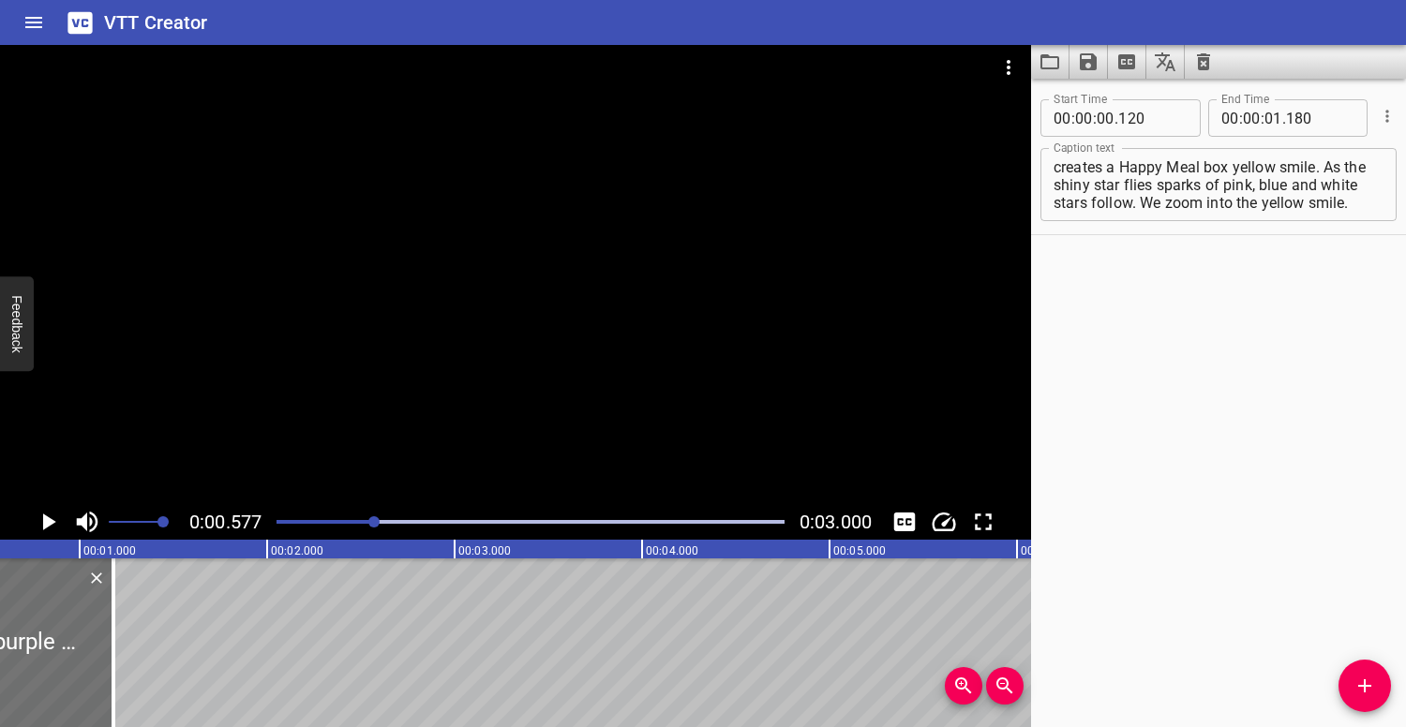
click at [281, 526] on div at bounding box center [530, 522] width 530 height 26
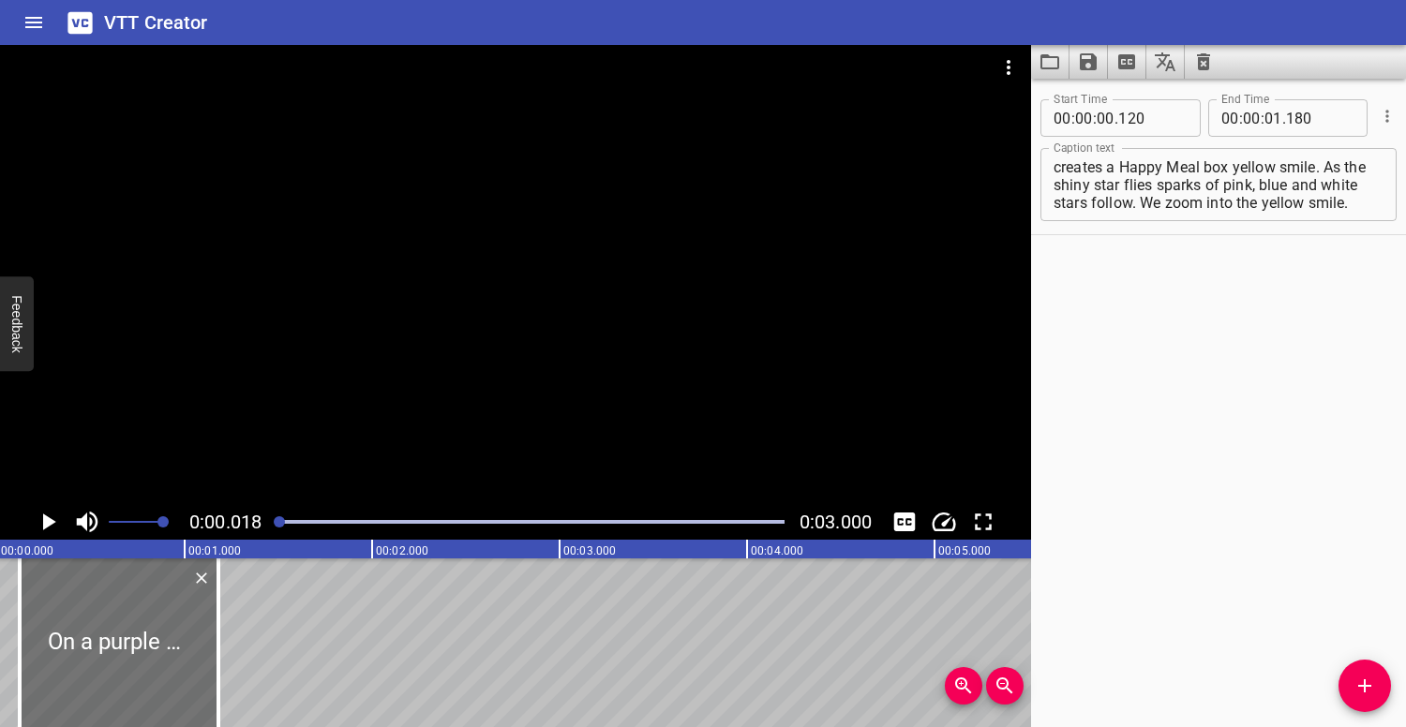
click at [356, 295] on div at bounding box center [515, 274] width 1031 height 459
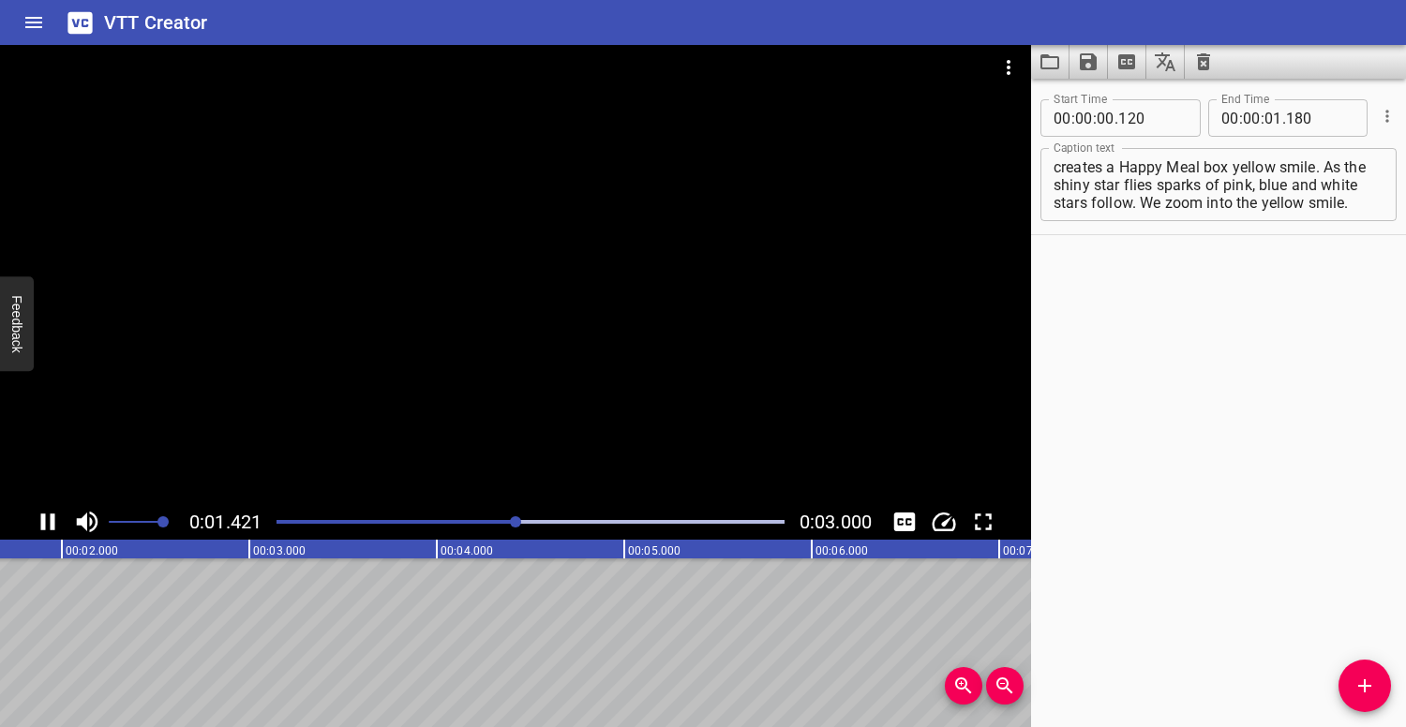
click at [285, 521] on div "Play progress" at bounding box center [263, 522] width 508 height 4
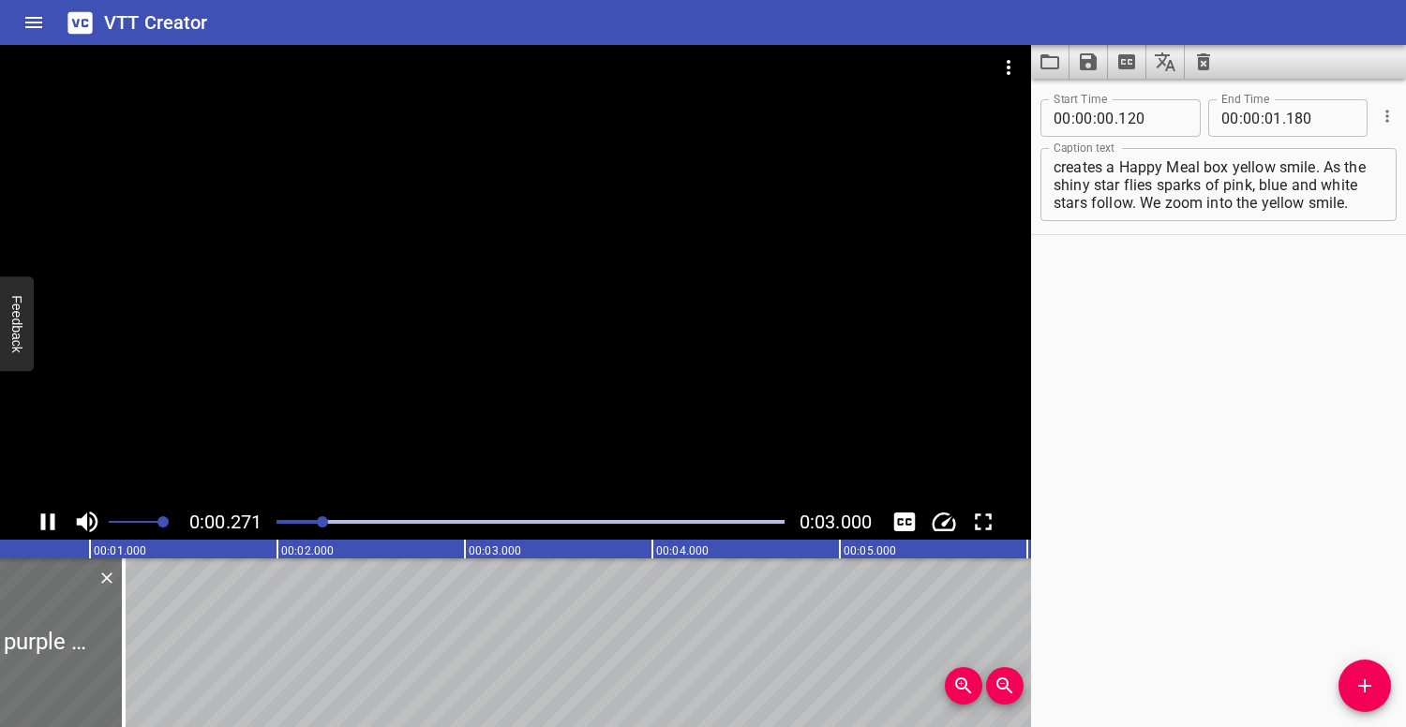
click at [285, 521] on div "Play progress" at bounding box center [69, 522] width 508 height 4
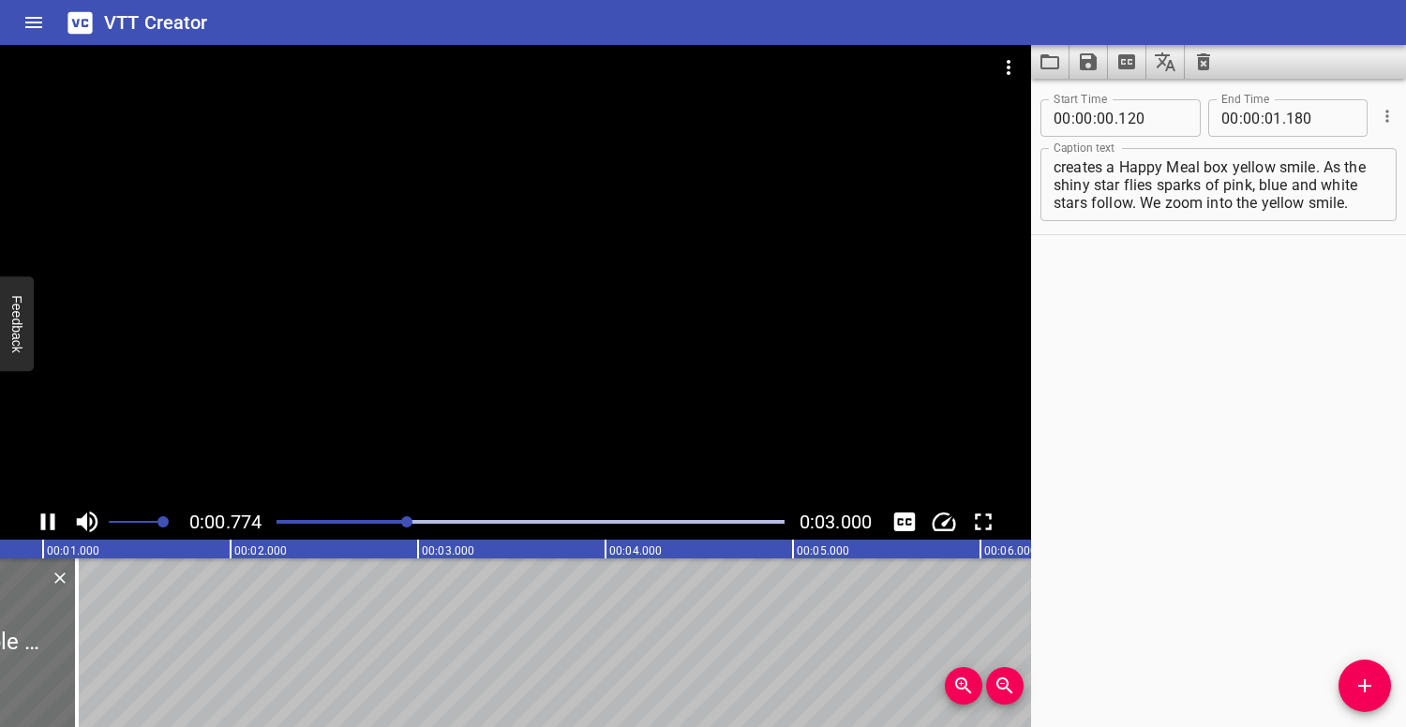
click at [315, 356] on div at bounding box center [515, 274] width 1031 height 459
click at [1084, 65] on icon "Save captions to file" at bounding box center [1088, 61] width 17 height 17
click at [1091, 107] on li "Save to VTT file" at bounding box center [1138, 103] width 138 height 34
